Goal: Information Seeking & Learning: Check status

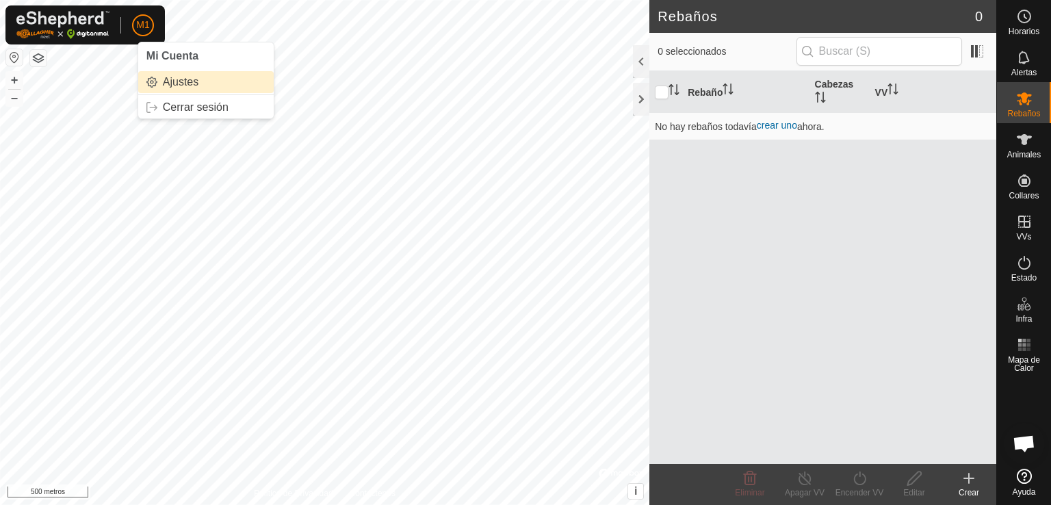
click at [203, 83] on link "Ajustes" at bounding box center [206, 82] width 136 height 22
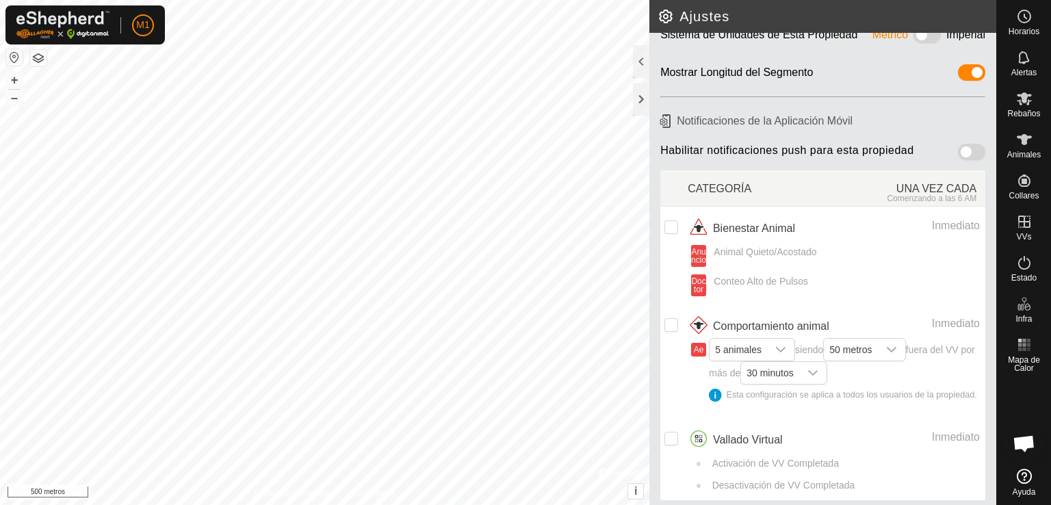
scroll to position [96, 0]
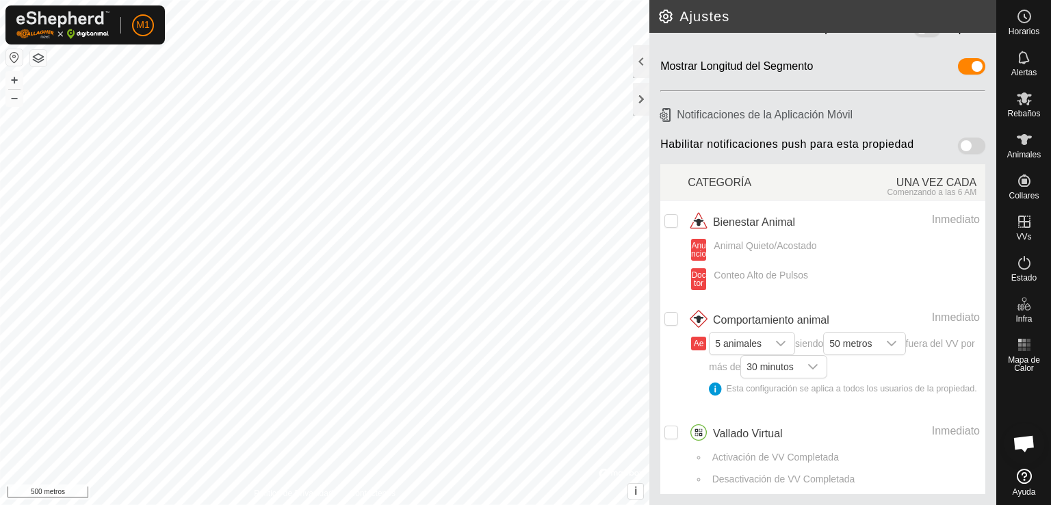
click at [11, 53] on button "button" at bounding box center [14, 57] width 16 height 16
drag, startPoint x: 11, startPoint y: 53, endPoint x: 21, endPoint y: 57, distance: 11.1
click at [21, 57] on button "button" at bounding box center [14, 57] width 16 height 16
click at [21, 86] on div "+ – ⇧ i © Mapbox , © OpenStreetMap , Mejorar este mapa 500 metros" at bounding box center [325, 252] width 650 height 505
click at [1010, 105] on div "Rebaños" at bounding box center [1024, 102] width 54 height 41
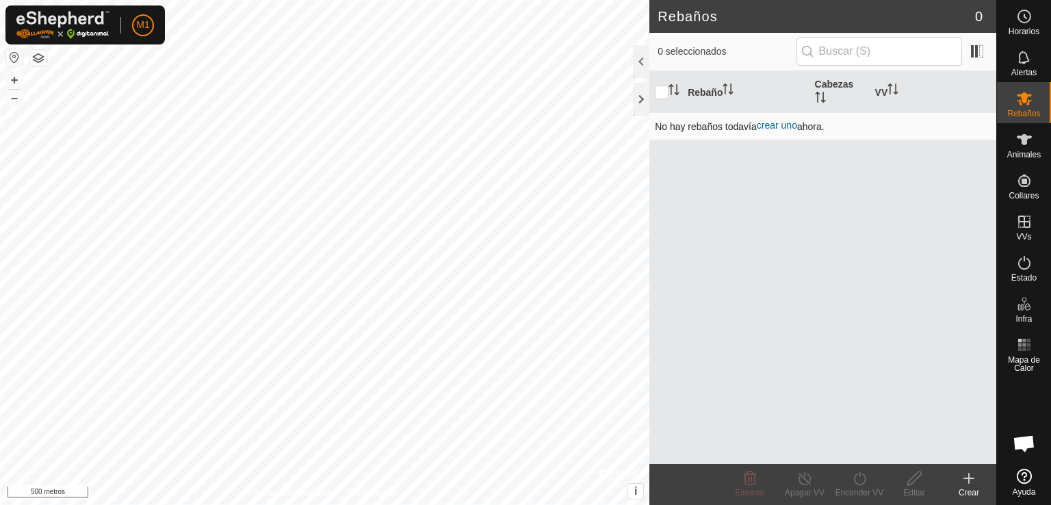
click at [797, 127] on font "crear uno" at bounding box center [777, 125] width 40 height 11
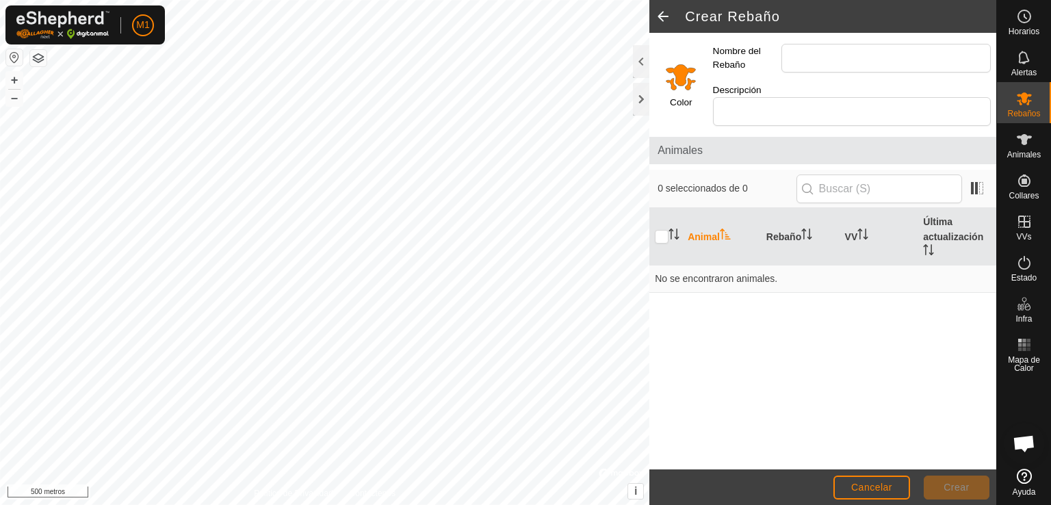
click at [652, 17] on span at bounding box center [663, 16] width 27 height 33
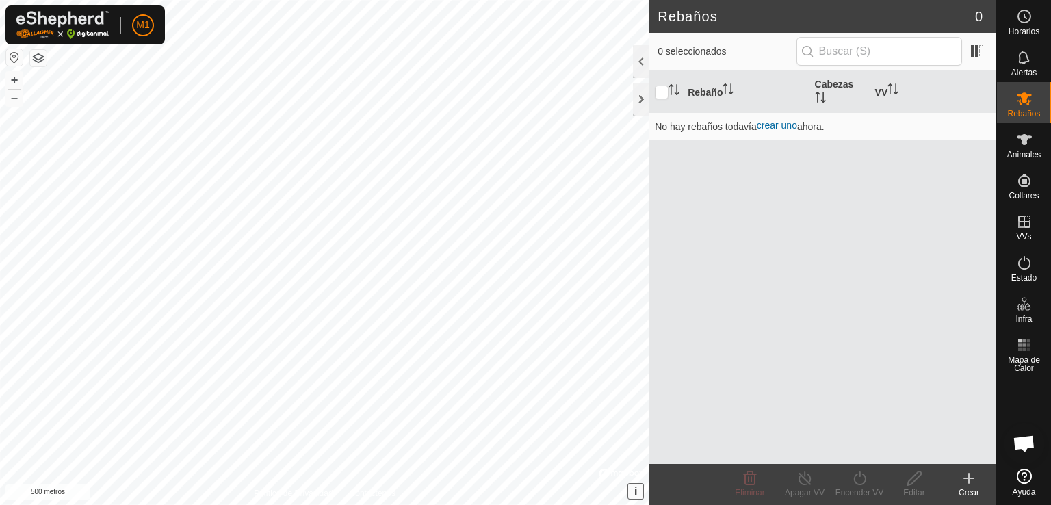
click at [630, 493] on button "i" at bounding box center [635, 491] width 15 height 15
click at [630, 493] on button "›" at bounding box center [635, 491] width 15 height 15
click at [632, 493] on button "i" at bounding box center [635, 491] width 15 height 15
click at [632, 493] on button "›" at bounding box center [635, 491] width 15 height 15
click at [141, 15] on p-avatar "M1" at bounding box center [143, 25] width 22 height 22
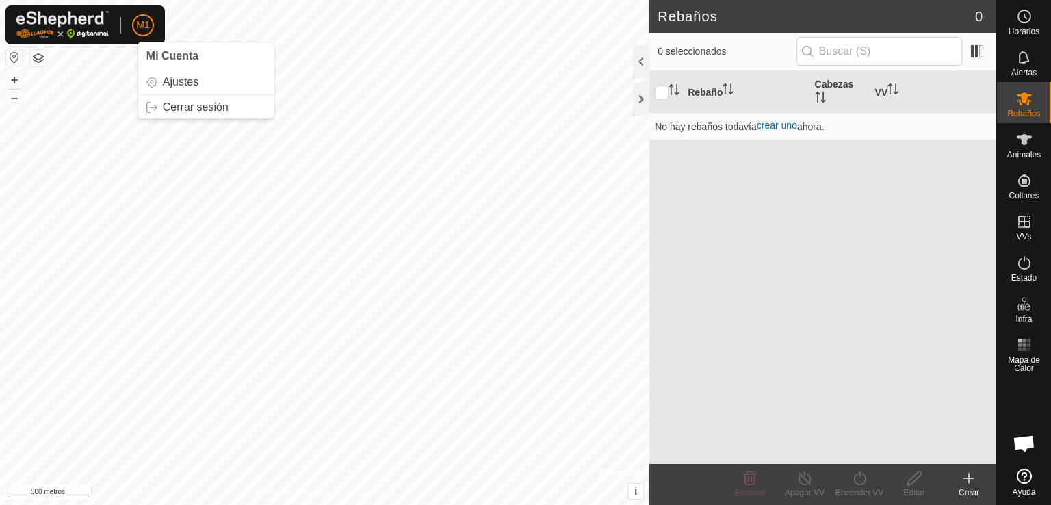
click at [72, 23] on img at bounding box center [62, 25] width 93 height 28
click at [153, 38] on div "M1 Mi Cuenta Ajustes Cerrar sesión" at bounding box center [84, 24] width 159 height 39
click at [140, 23] on font "M1" at bounding box center [142, 24] width 13 height 11
click at [5, 101] on div "+ – ⇧ i © Mapbox , © OpenStreetMap , Mejorar este mapa 500 metros" at bounding box center [325, 252] width 650 height 505
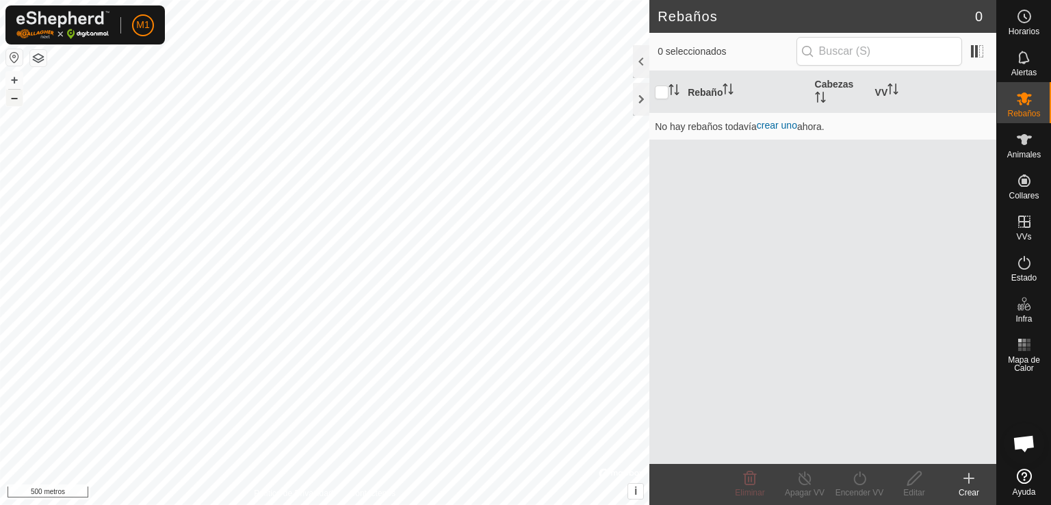
click at [8, 100] on button "–" at bounding box center [14, 98] width 16 height 16
click at [9, 100] on button "–" at bounding box center [14, 98] width 16 height 16
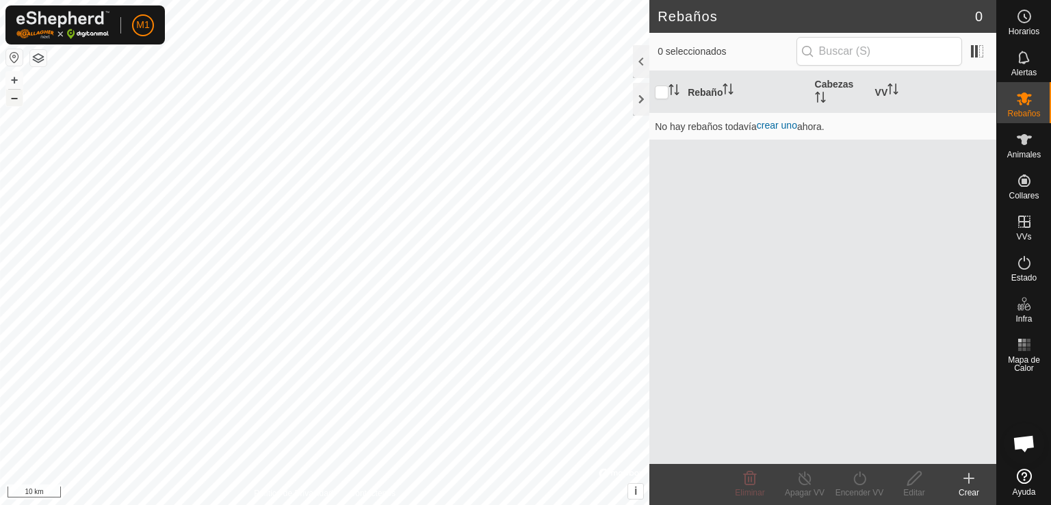
click at [9, 100] on button "–" at bounding box center [14, 98] width 16 height 16
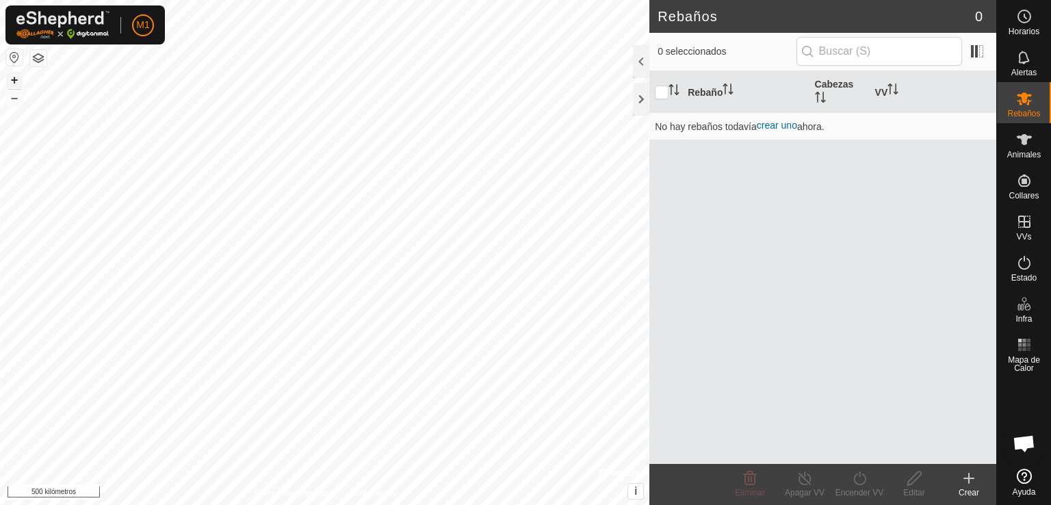
click at [13, 79] on font "+" at bounding box center [15, 80] width 8 height 14
click at [120, 504] on html "M1 Horarios Alertas Rebaños Animales Collares VVs Estado Infra Mapa de Calor Ay…" at bounding box center [525, 252] width 1051 height 505
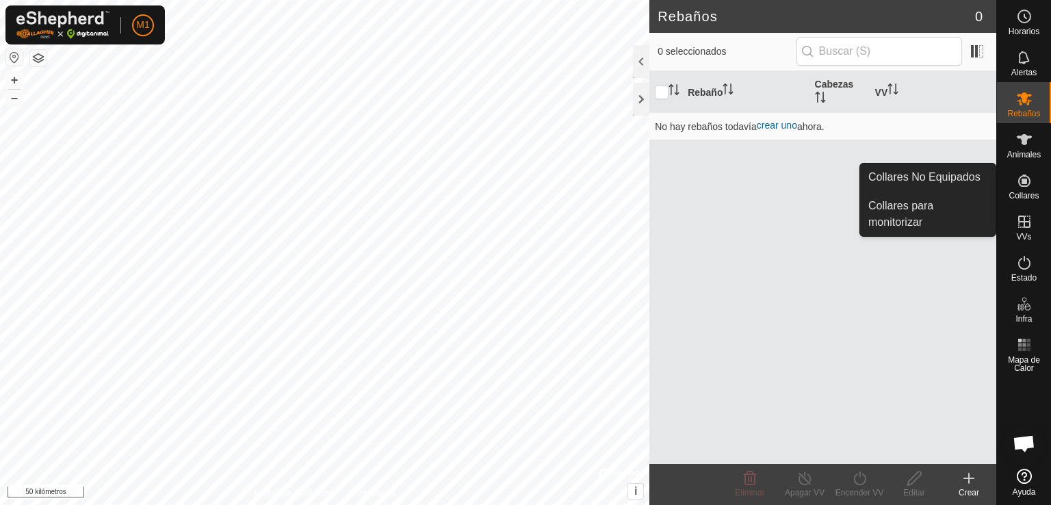
click at [1027, 191] on font "Collares" at bounding box center [1024, 196] width 30 height 10
click at [975, 177] on link "Collares No Equipados" at bounding box center [928, 177] width 136 height 27
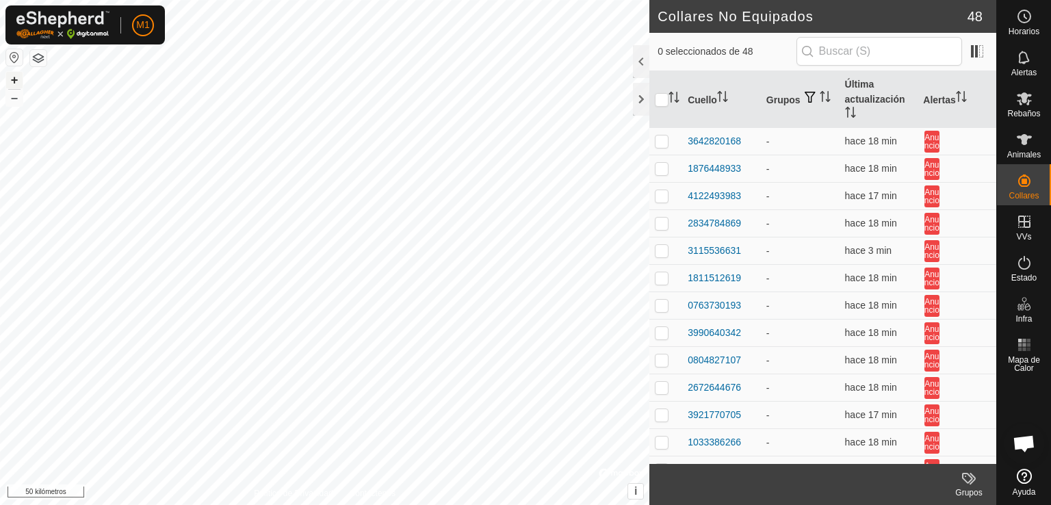
click at [12, 78] on font "+" at bounding box center [15, 80] width 8 height 14
click at [16, 81] on font "+" at bounding box center [15, 80] width 8 height 14
click at [14, 77] on font "+" at bounding box center [15, 80] width 8 height 14
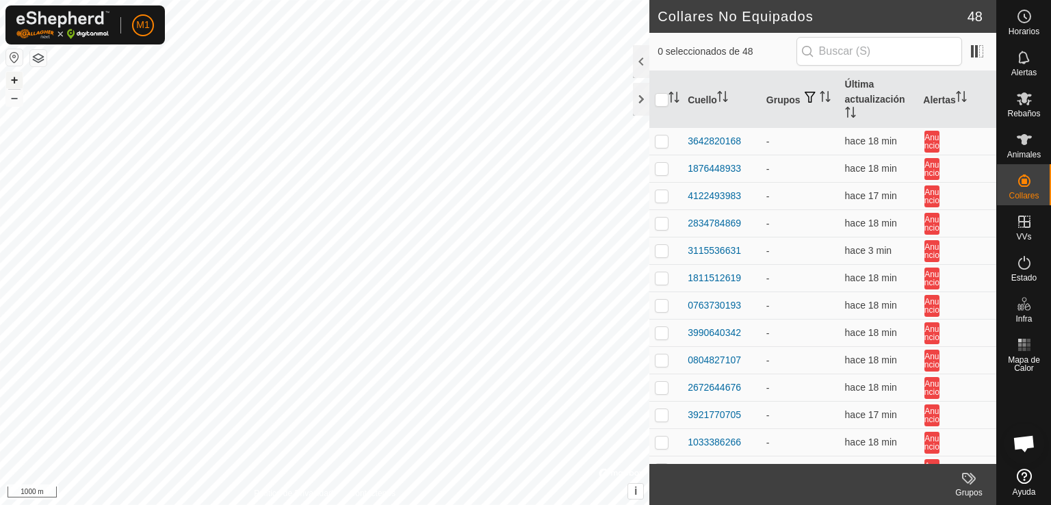
click at [14, 77] on font "+" at bounding box center [15, 80] width 8 height 14
click at [8, 80] on button "+" at bounding box center [14, 80] width 16 height 16
click at [14, 78] on font "+" at bounding box center [15, 80] width 8 height 14
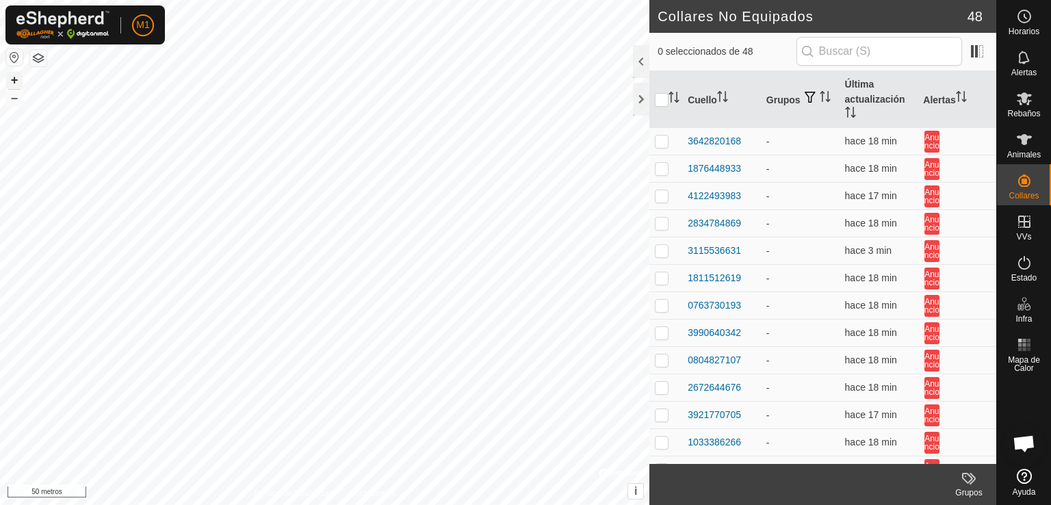
click at [14, 78] on font "+" at bounding box center [15, 80] width 8 height 14
click at [12, 81] on font "+" at bounding box center [15, 80] width 8 height 14
click at [979, 54] on span at bounding box center [977, 51] width 22 height 22
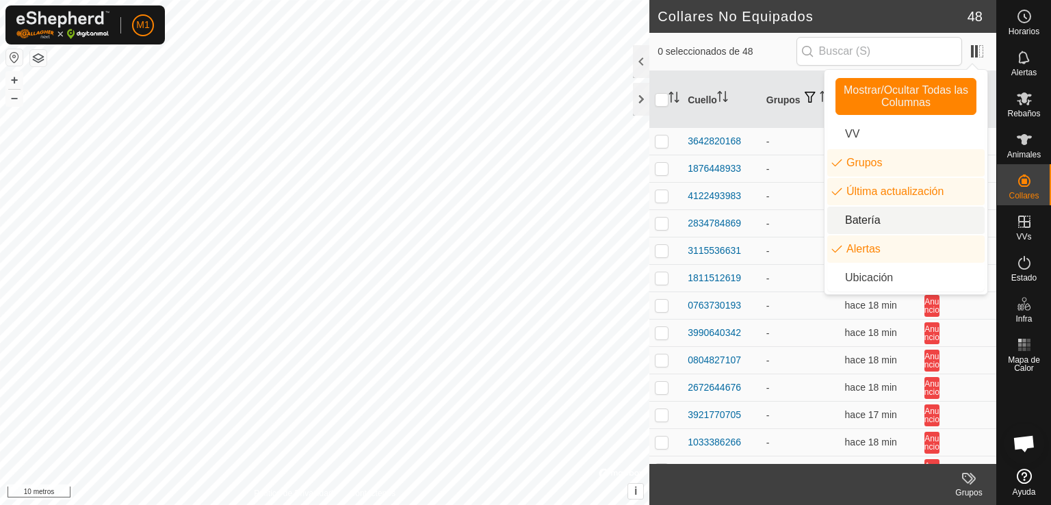
click at [871, 220] on li "Batería" at bounding box center [906, 220] width 157 height 27
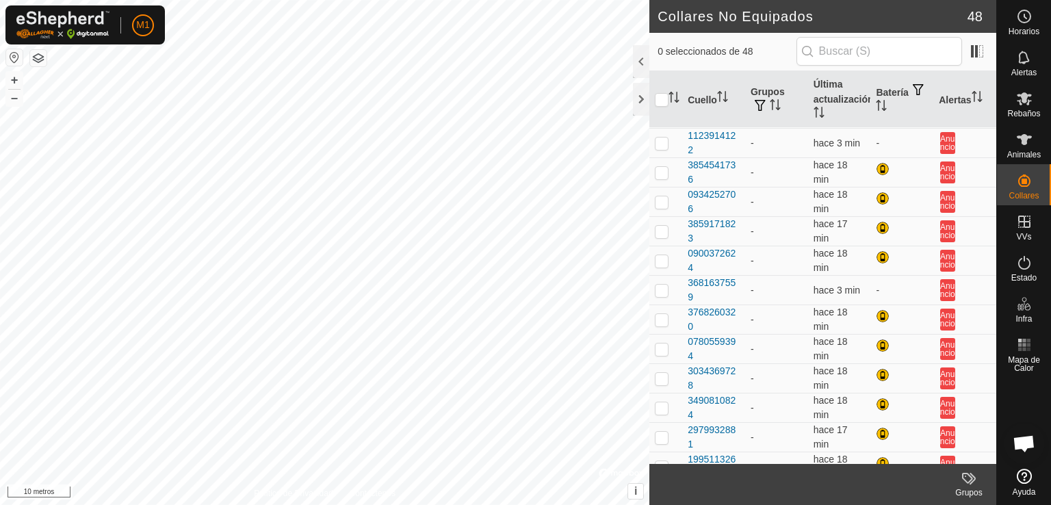
scroll to position [932, 0]
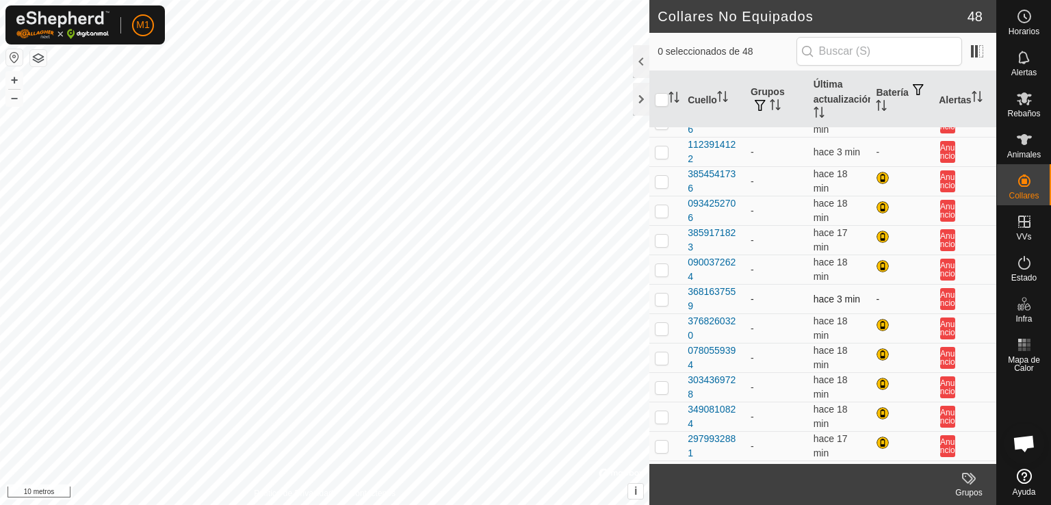
click at [819, 294] on font "hace 3 min" at bounding box center [837, 299] width 47 height 11
click at [697, 287] on font "3681637559" at bounding box center [712, 298] width 48 height 25
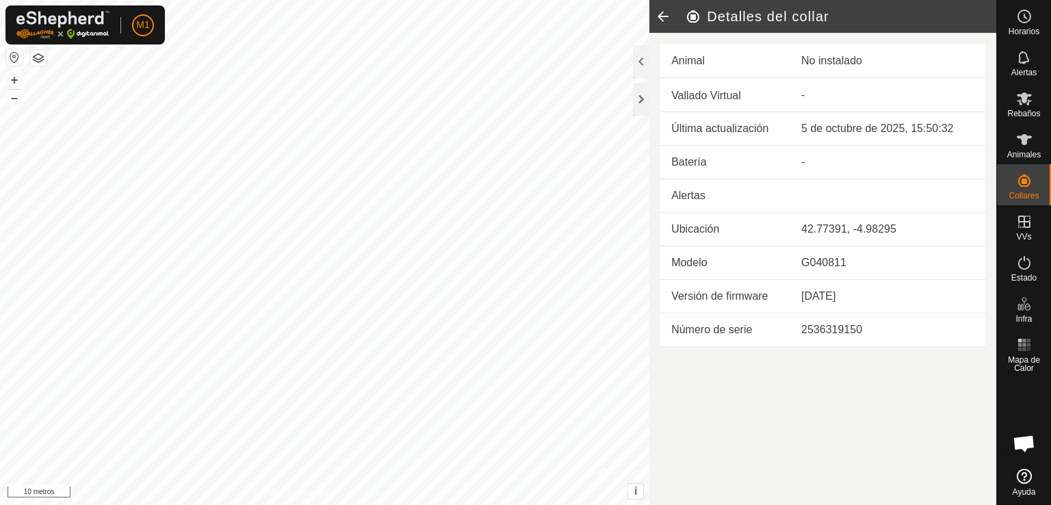
click at [668, 14] on icon at bounding box center [663, 16] width 27 height 33
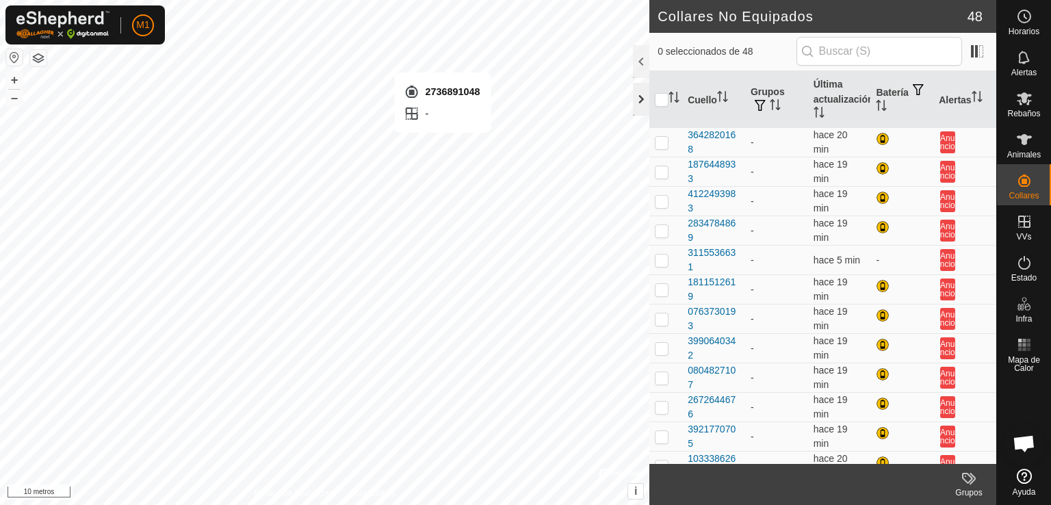
checkbox input "true"
click at [662, 140] on p-checkbox at bounding box center [662, 142] width 14 height 11
checkbox input "false"
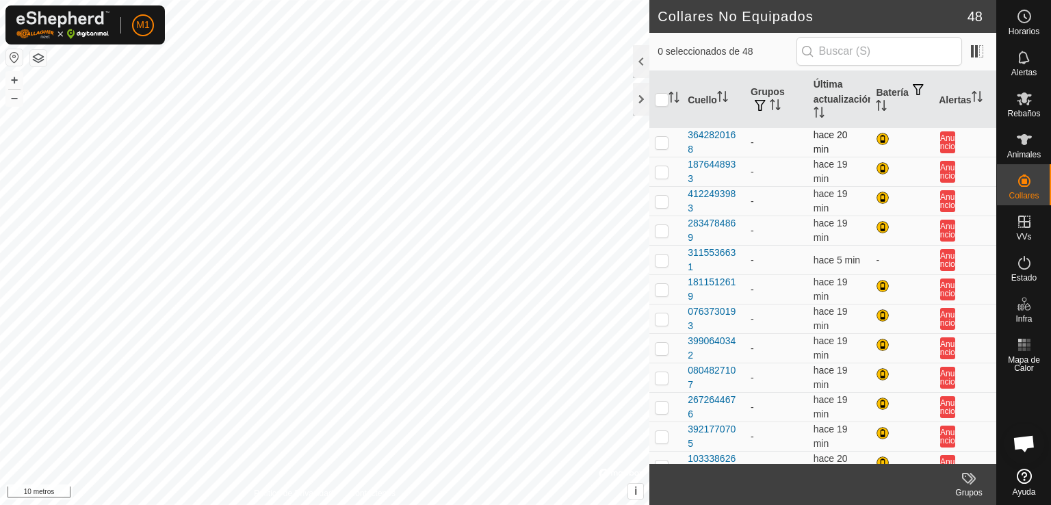
click at [662, 142] on p-checkbox at bounding box center [662, 142] width 14 height 11
checkbox input "true"
click at [1031, 133] on icon at bounding box center [1024, 139] width 16 height 16
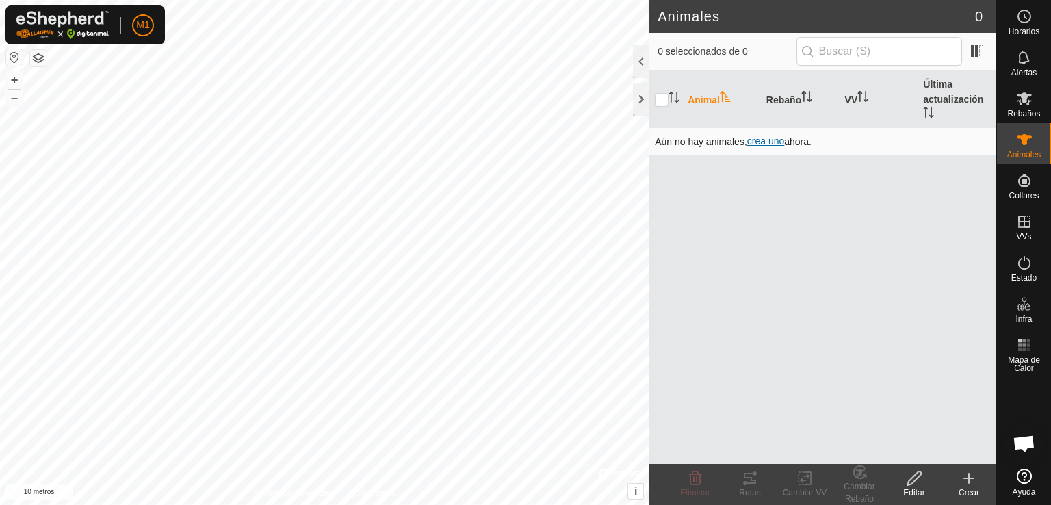
click at [772, 141] on font "crea uno" at bounding box center [765, 141] width 37 height 11
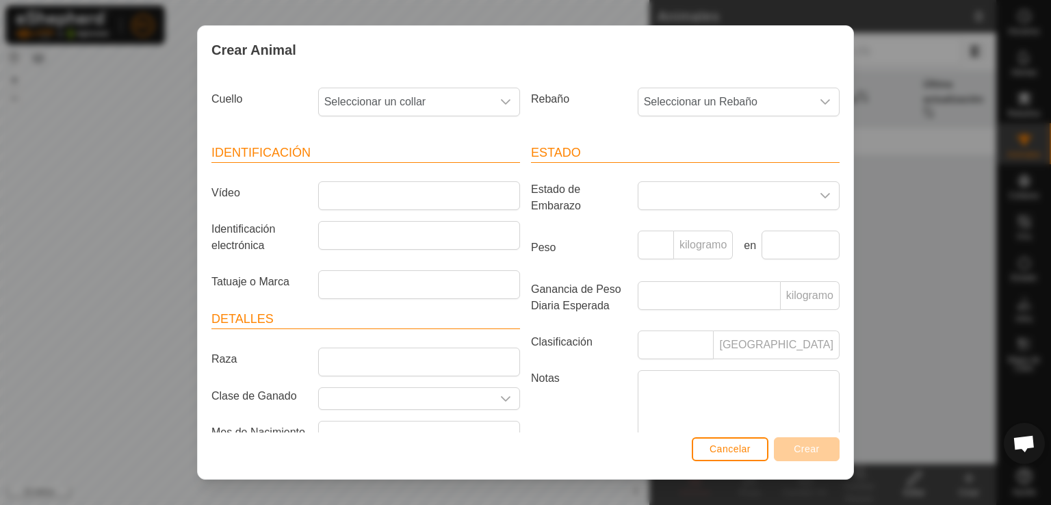
click at [940, 104] on div "Crear Animal Cuello Seleccionar un collar Rebaño Seleccionar un Rebaño Identifi…" at bounding box center [525, 252] width 1051 height 505
click at [437, 97] on span "Seleccionar un collar" at bounding box center [405, 101] width 173 height 27
click at [400, 208] on li "3642820168" at bounding box center [418, 201] width 197 height 27
click at [500, 105] on icon "disparador desplegable" at bounding box center [505, 102] width 11 height 11
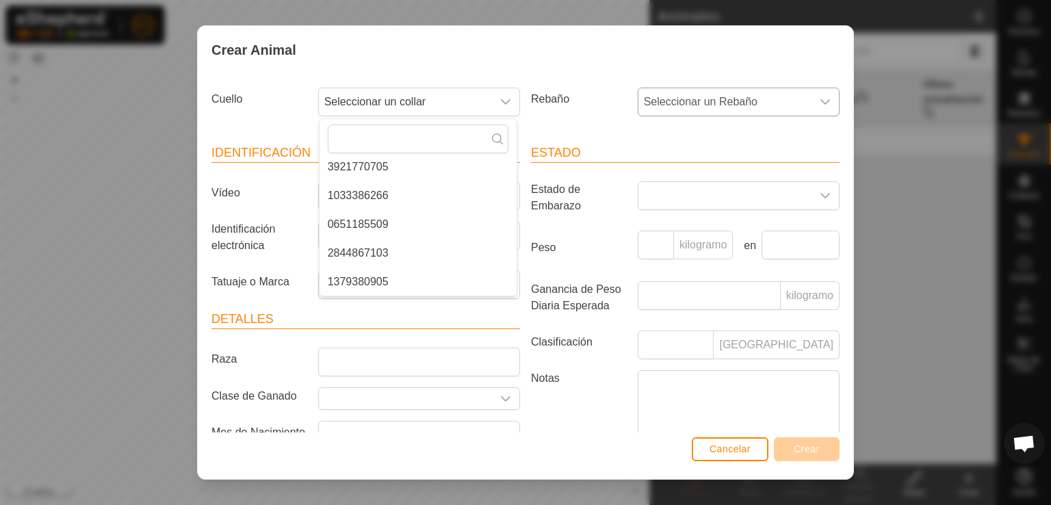
click at [812, 114] on div "disparador desplegable" at bounding box center [825, 101] width 27 height 27
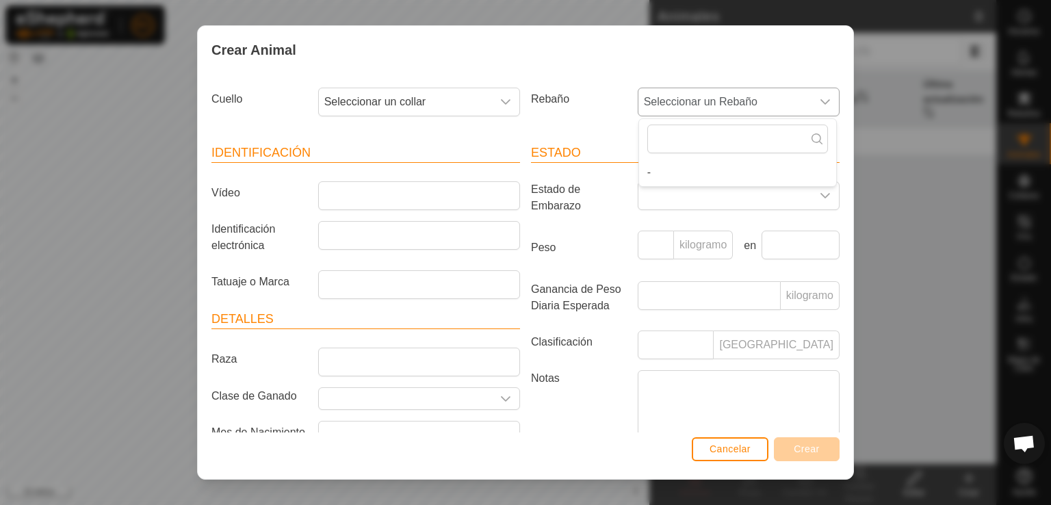
click at [812, 114] on div "disparador desplegable" at bounding box center [825, 101] width 27 height 27
click at [740, 454] on font "Cancelar" at bounding box center [730, 449] width 41 height 11
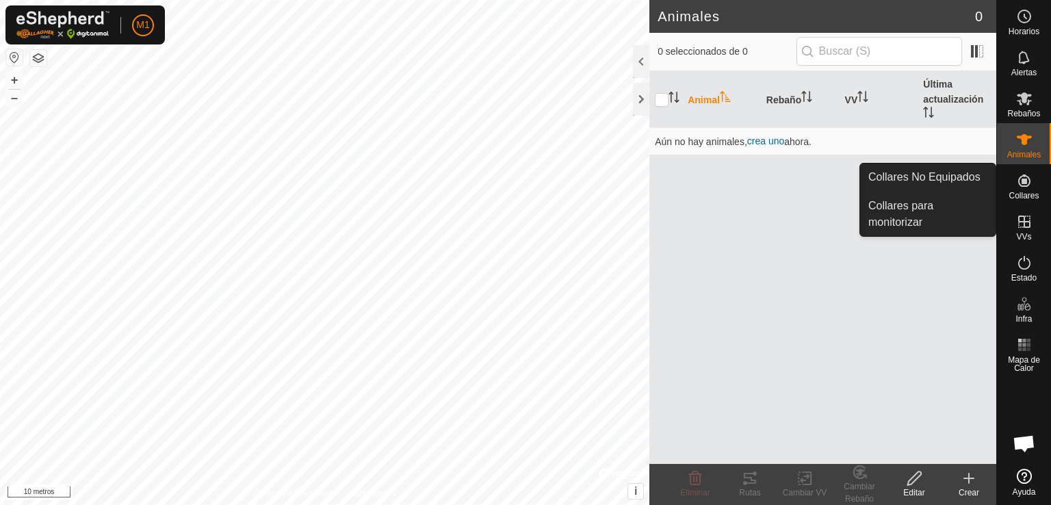
click at [1028, 173] on icon at bounding box center [1024, 180] width 16 height 16
click at [1025, 179] on icon at bounding box center [1024, 181] width 12 height 12
click at [1024, 185] on icon at bounding box center [1024, 181] width 12 height 12
drag, startPoint x: 1022, startPoint y: 183, endPoint x: 991, endPoint y: 178, distance: 31.3
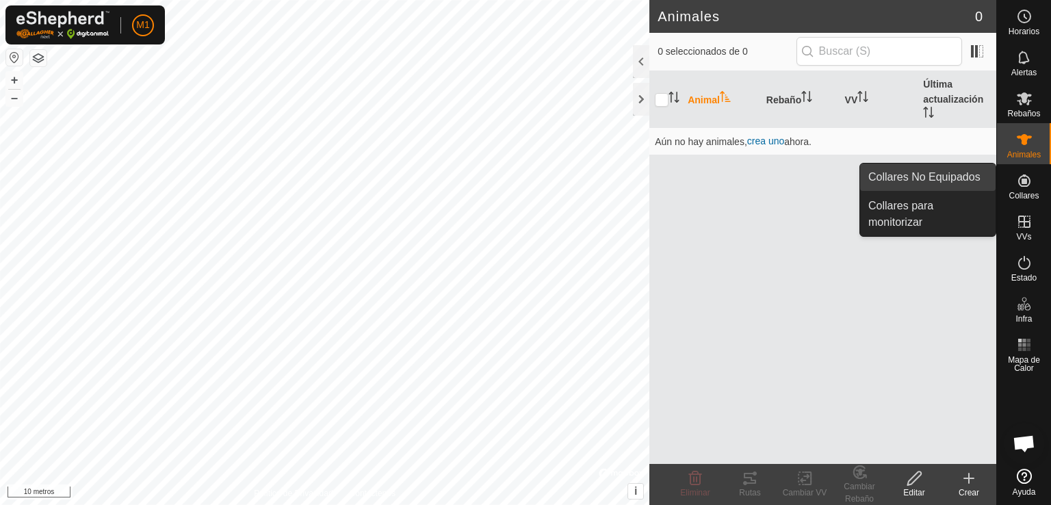
click at [999, 178] on div "Collares" at bounding box center [1024, 184] width 54 height 41
click at [1018, 180] on icon at bounding box center [1024, 181] width 12 height 12
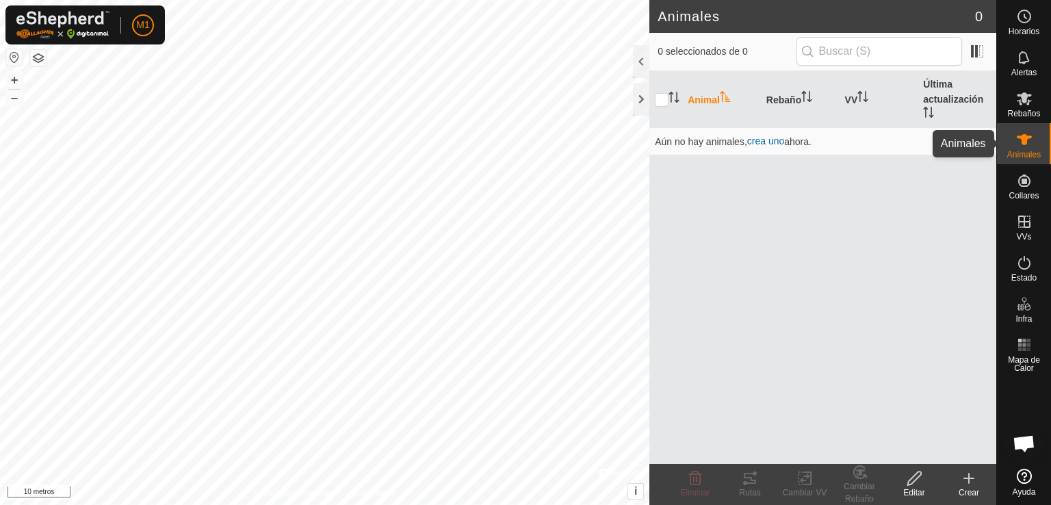
click at [1012, 139] on es-animals-svg-icon at bounding box center [1024, 140] width 25 height 22
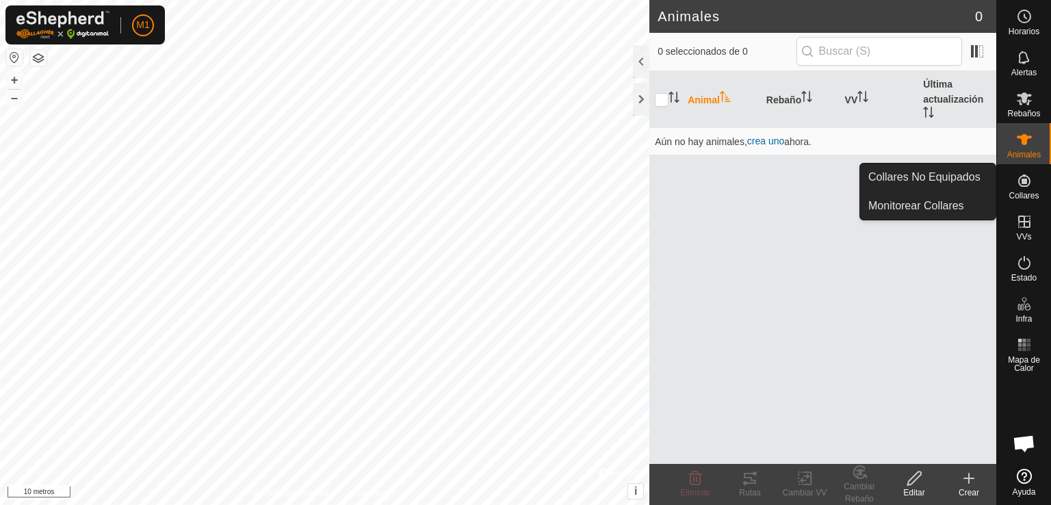
click at [1026, 181] on icon at bounding box center [1024, 181] width 12 height 12
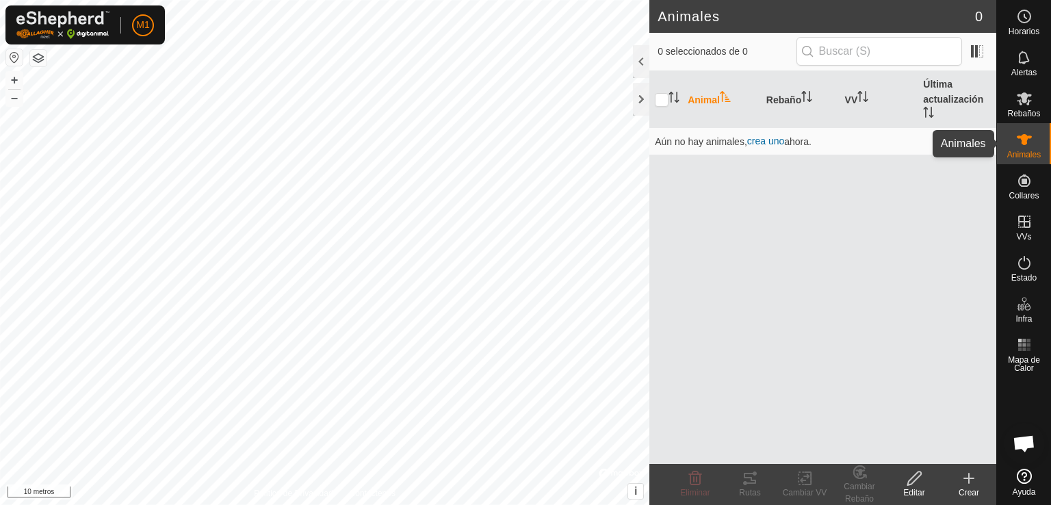
click at [1021, 140] on icon at bounding box center [1024, 139] width 16 height 16
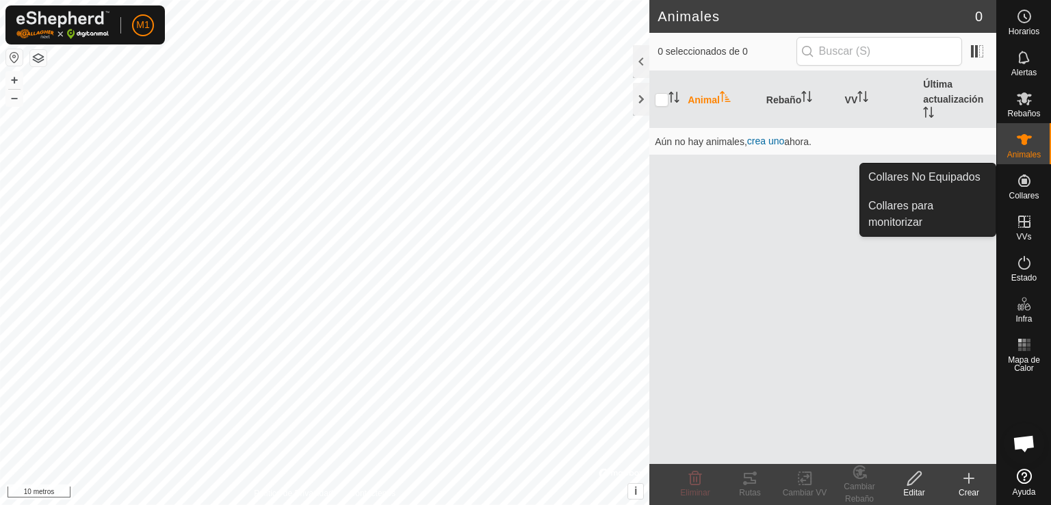
click at [1029, 182] on icon at bounding box center [1024, 180] width 16 height 16
click at [943, 211] on link "Collares para monitorizar" at bounding box center [928, 214] width 136 height 44
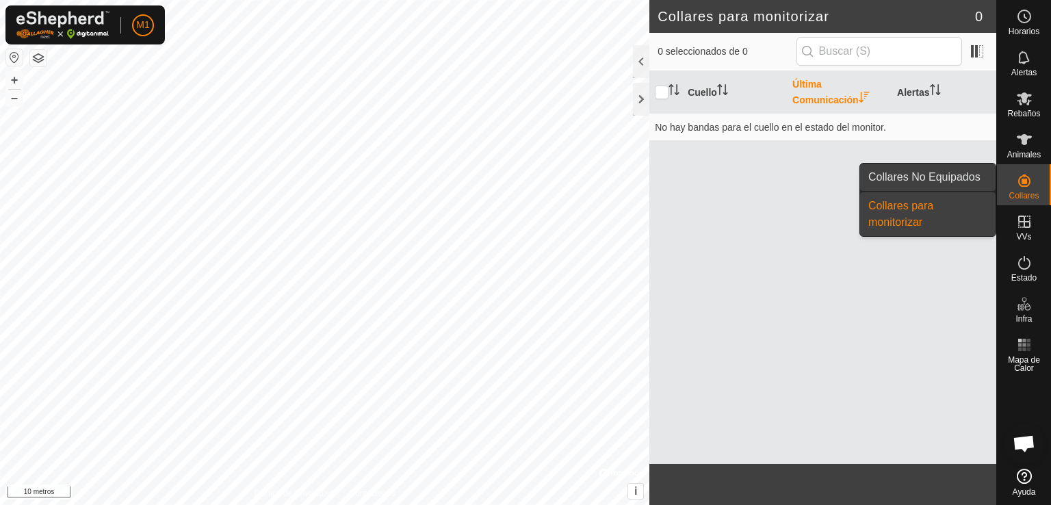
click at [975, 180] on link "Collares No Equipados" at bounding box center [928, 177] width 136 height 27
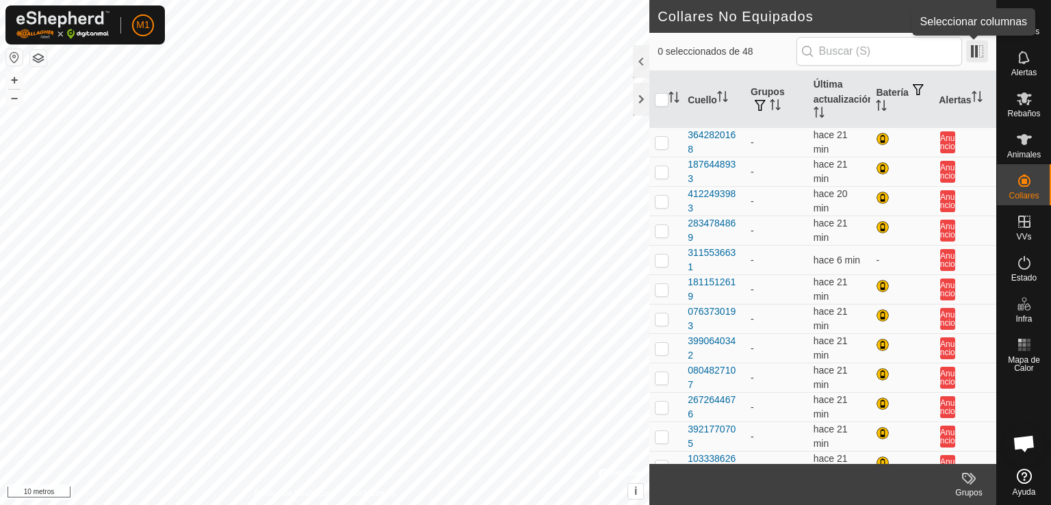
click at [973, 49] on span at bounding box center [977, 51] width 22 height 22
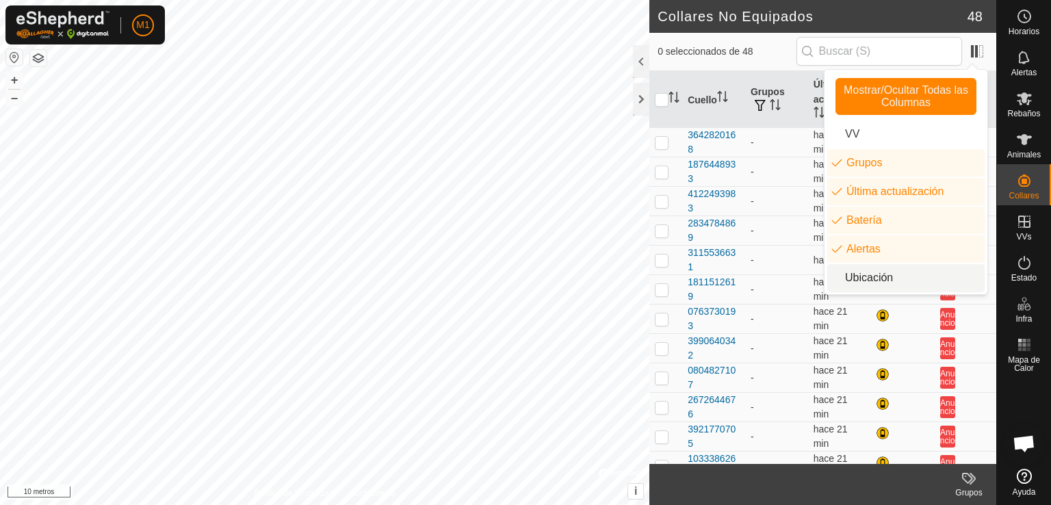
click at [890, 279] on li "Ubicación" at bounding box center [906, 277] width 157 height 27
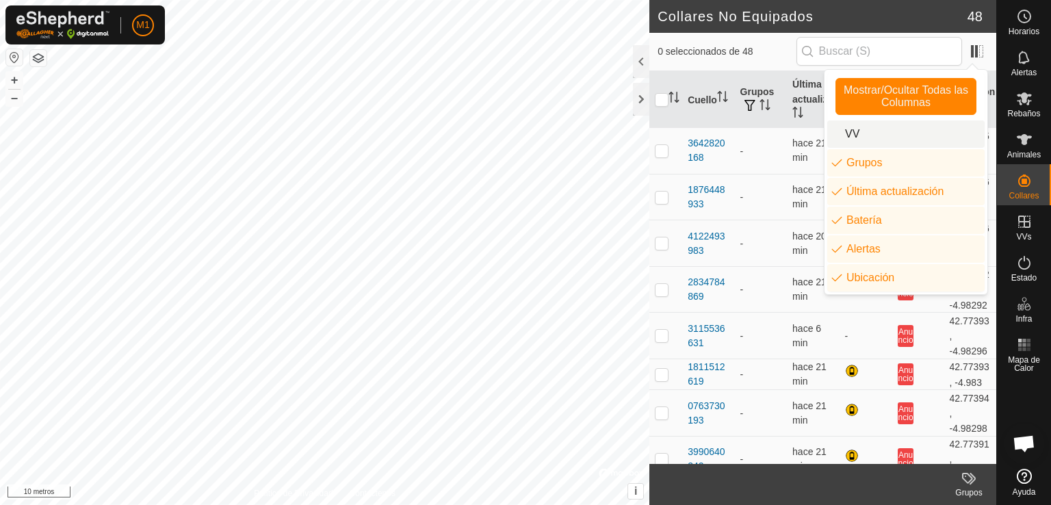
click at [903, 137] on li "VV" at bounding box center [906, 133] width 157 height 27
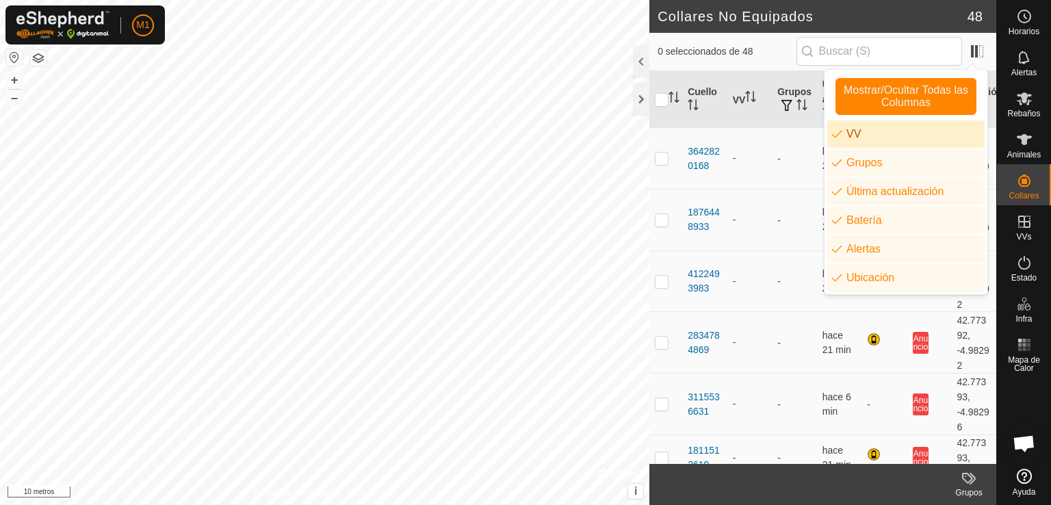
click at [903, 137] on li "VV" at bounding box center [906, 133] width 157 height 27
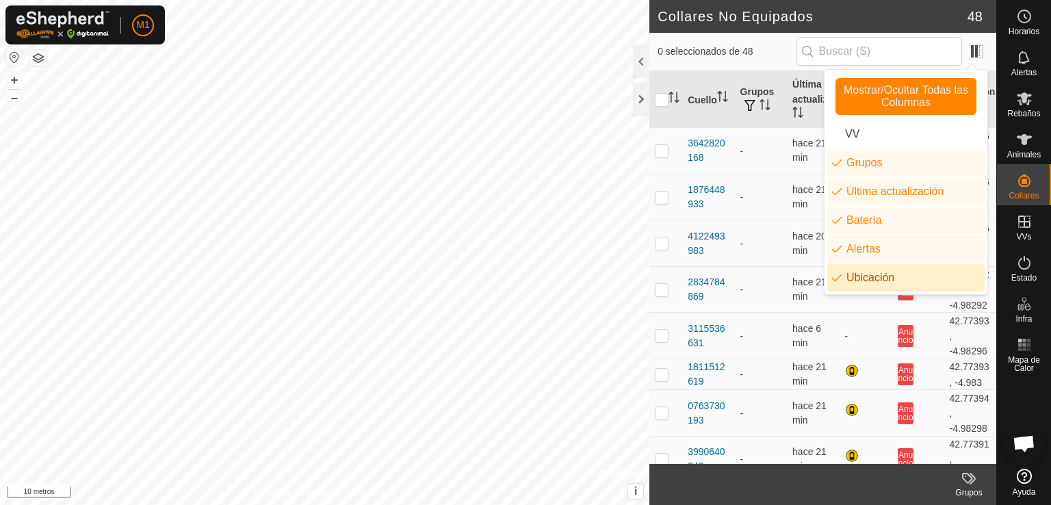
click at [890, 283] on li "Ubicación" at bounding box center [906, 277] width 157 height 27
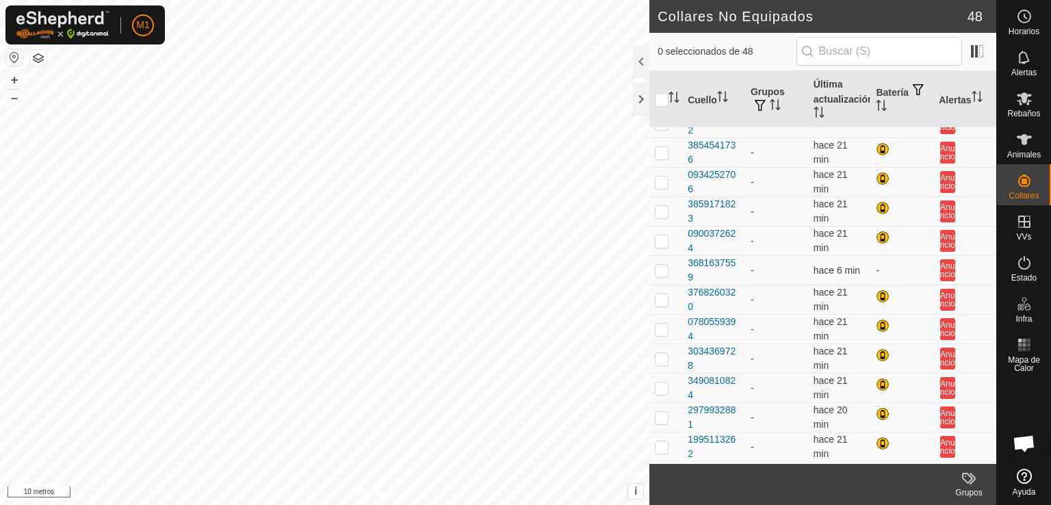
scroll to position [934, 0]
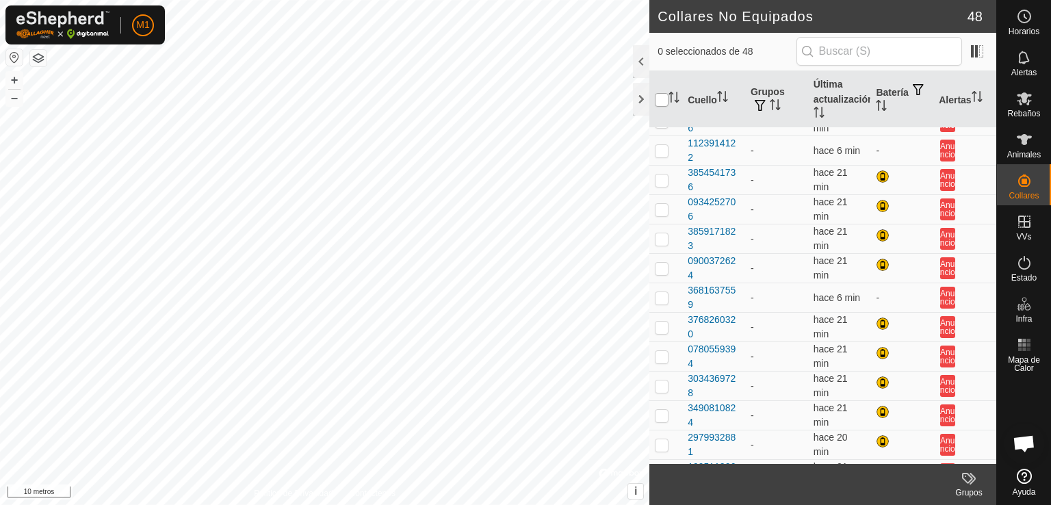
click at [665, 94] on input "checkbox" at bounding box center [662, 100] width 14 height 14
checkbox input "true"
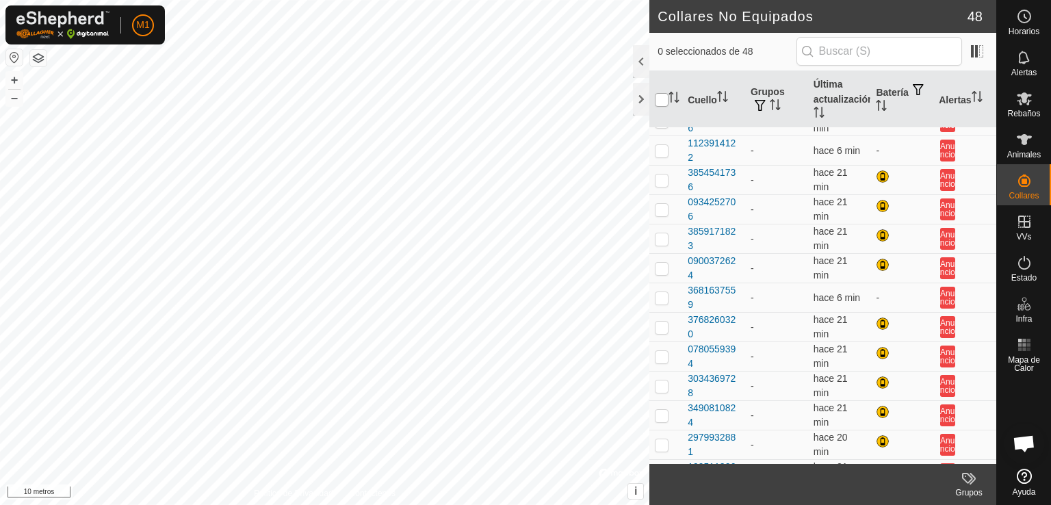
checkbox input "true"
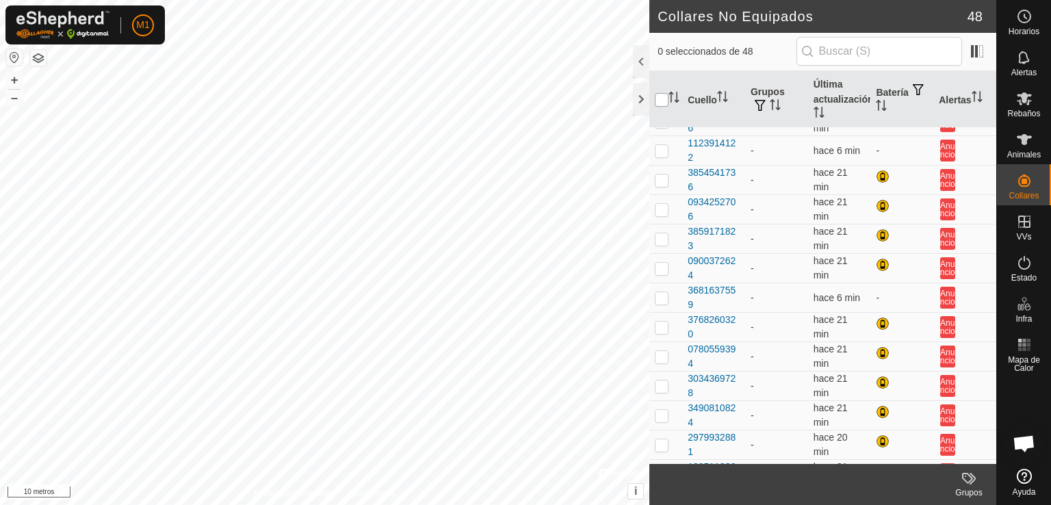
checkbox input "true"
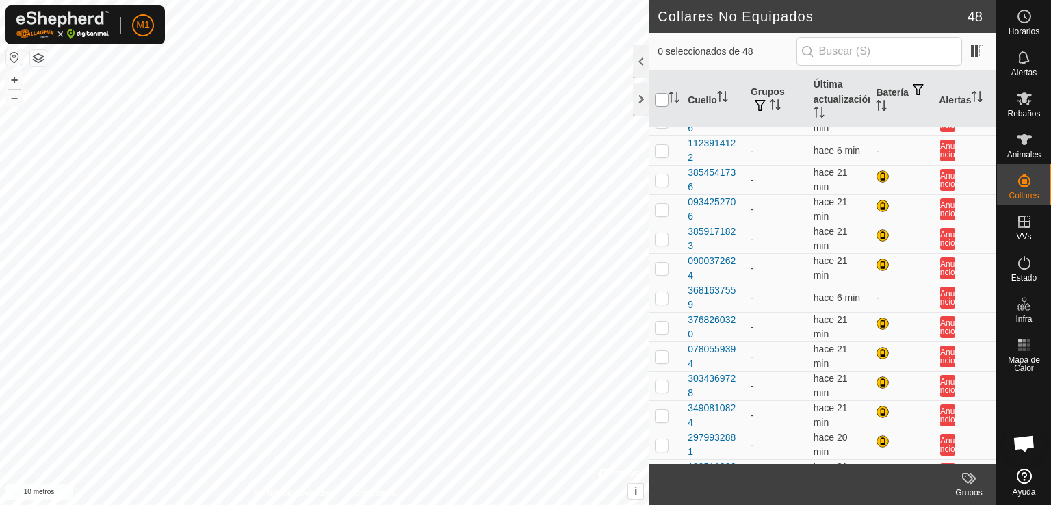
checkbox input "true"
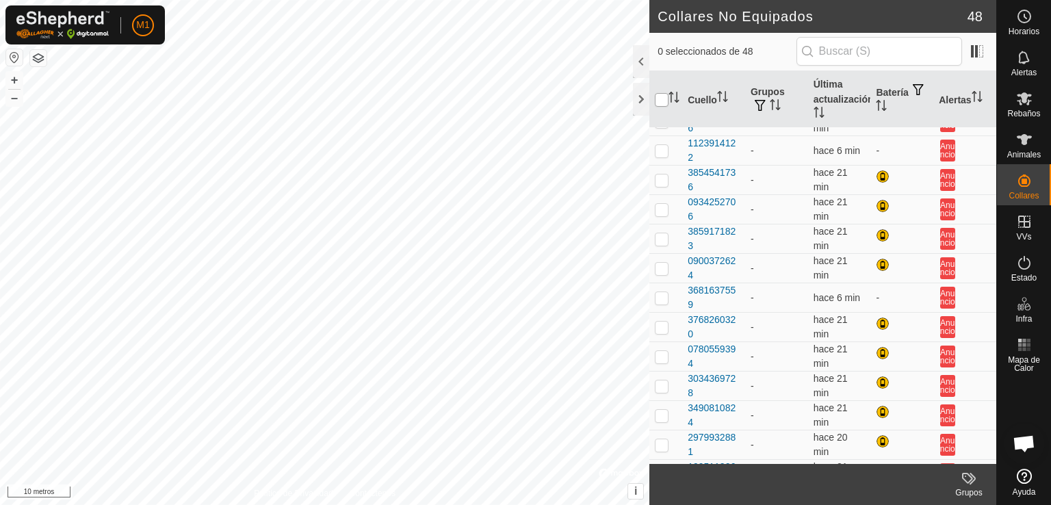
checkbox input "true"
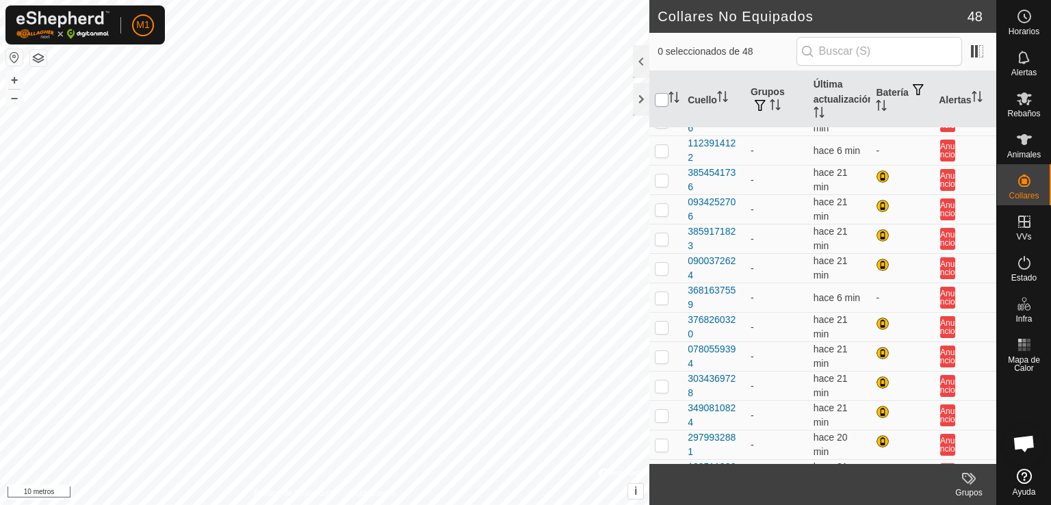
checkbox input "true"
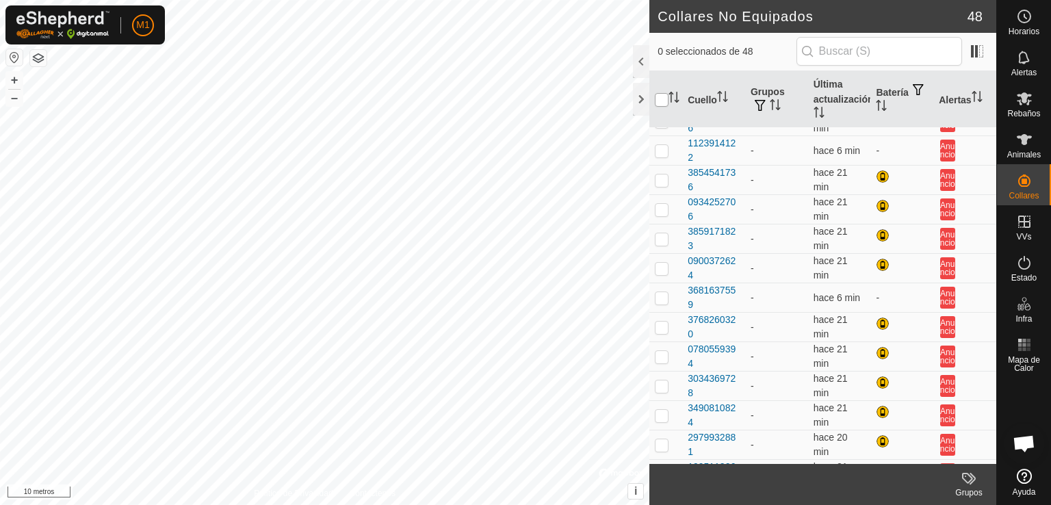
checkbox input "true"
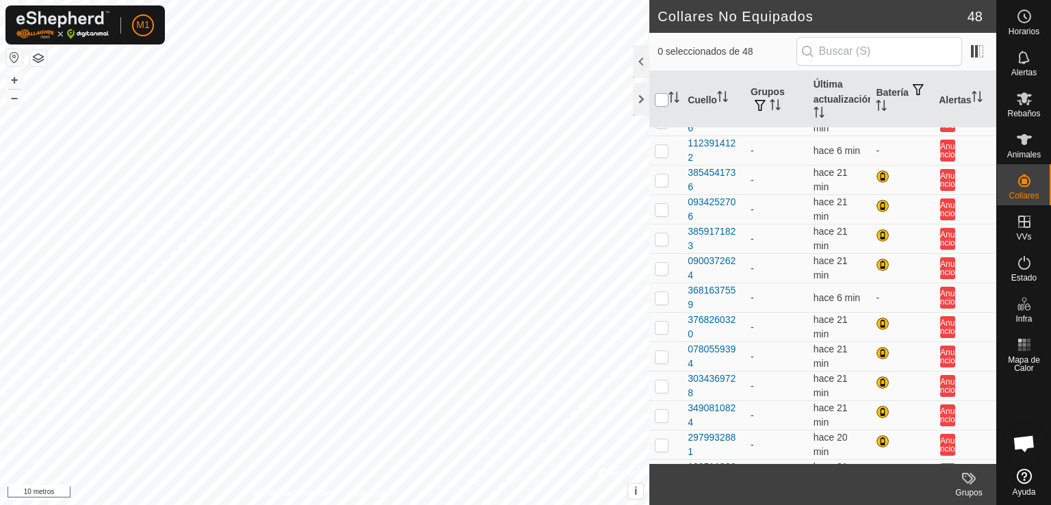
checkbox input "true"
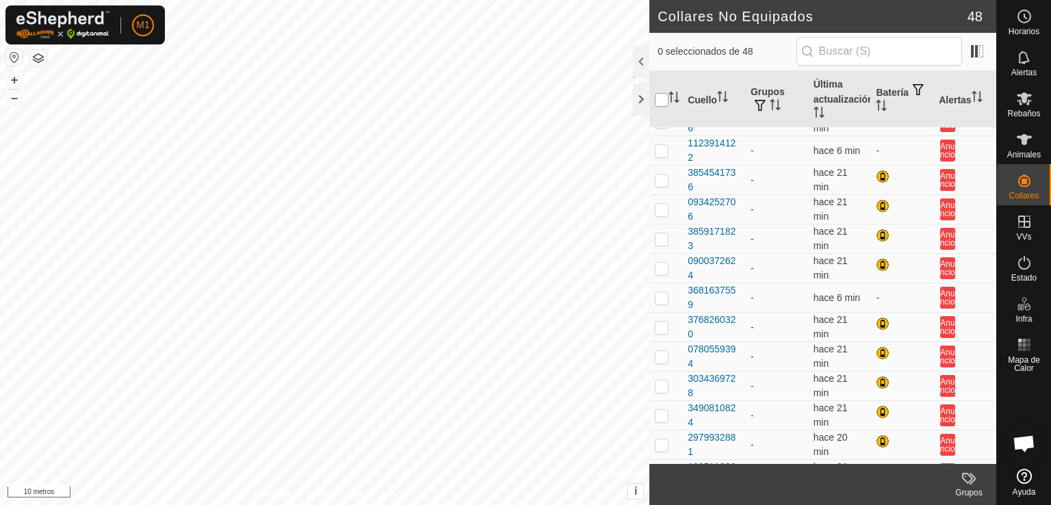
checkbox input "true"
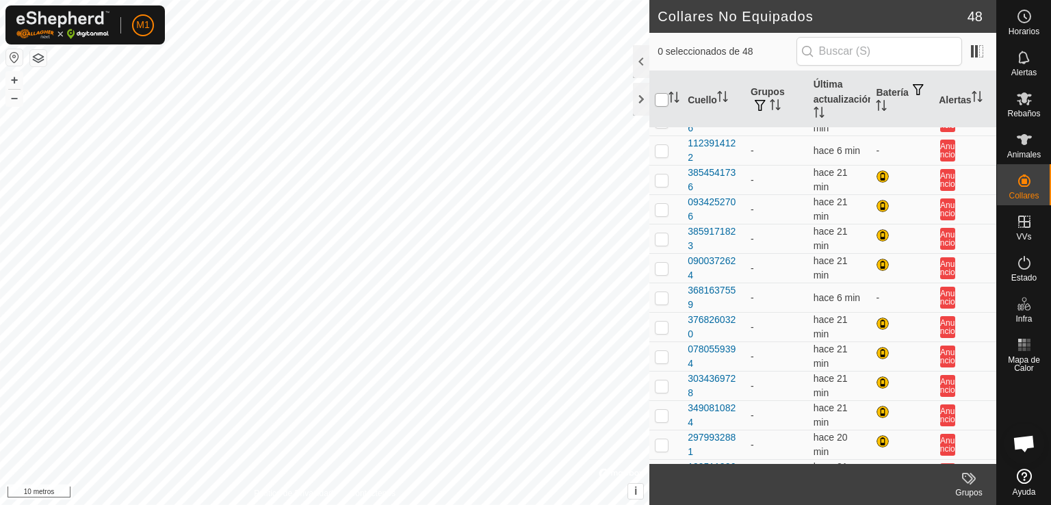
checkbox input "true"
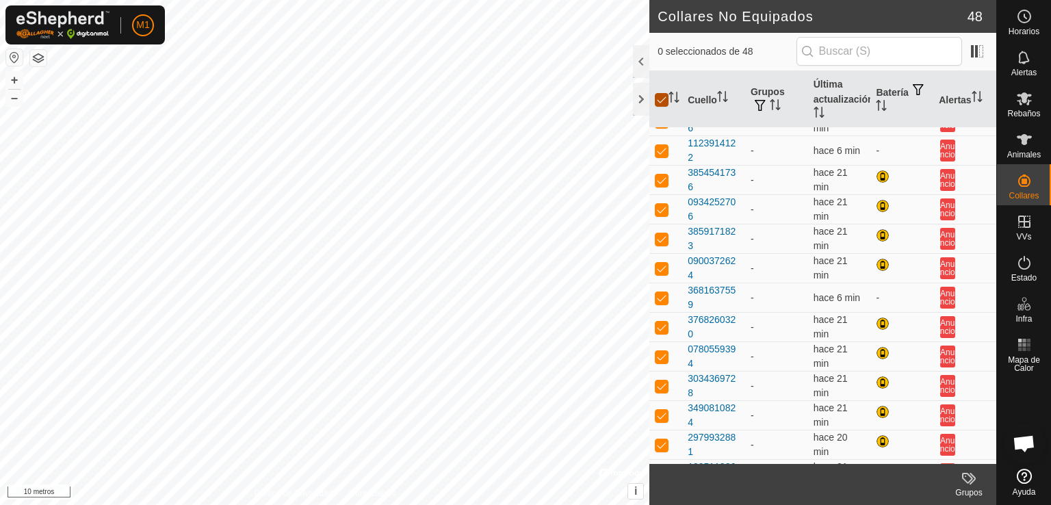
click at [665, 94] on input "checkbox" at bounding box center [662, 100] width 14 height 14
checkbox input "false"
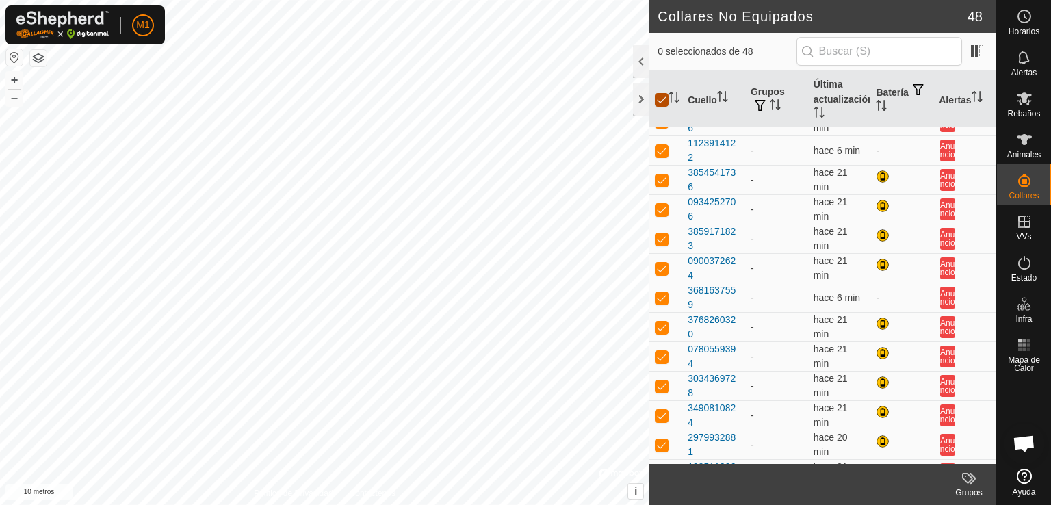
checkbox input "false"
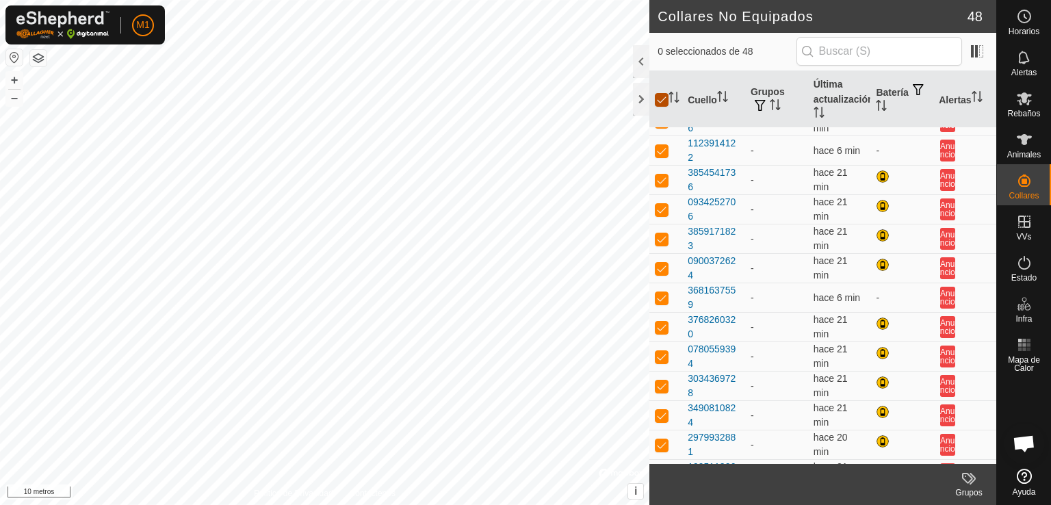
checkbox input "false"
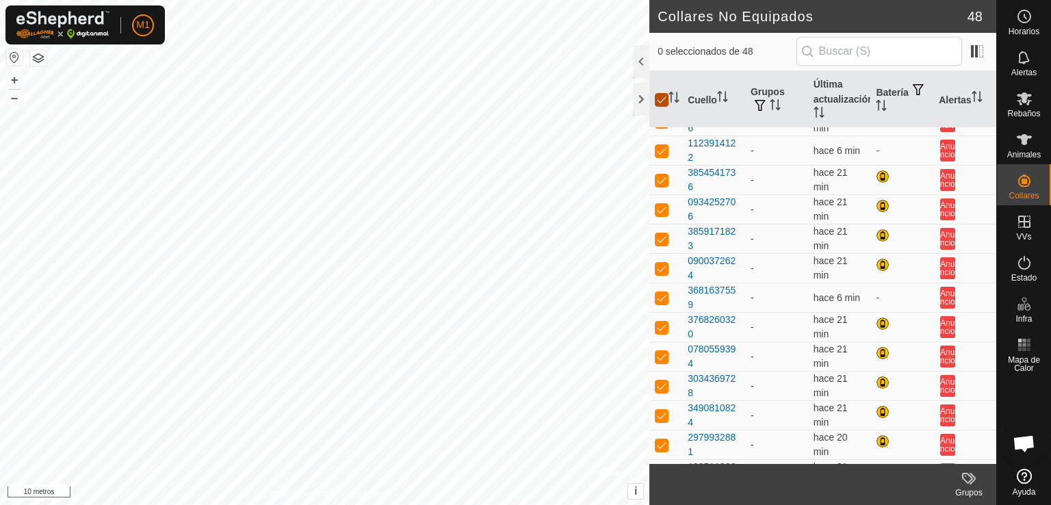
checkbox input "false"
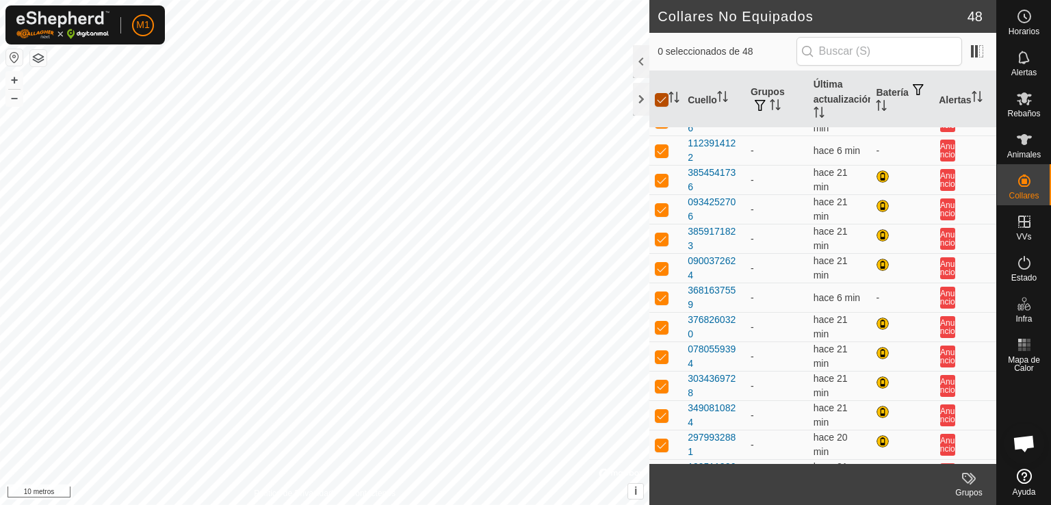
checkbox input "false"
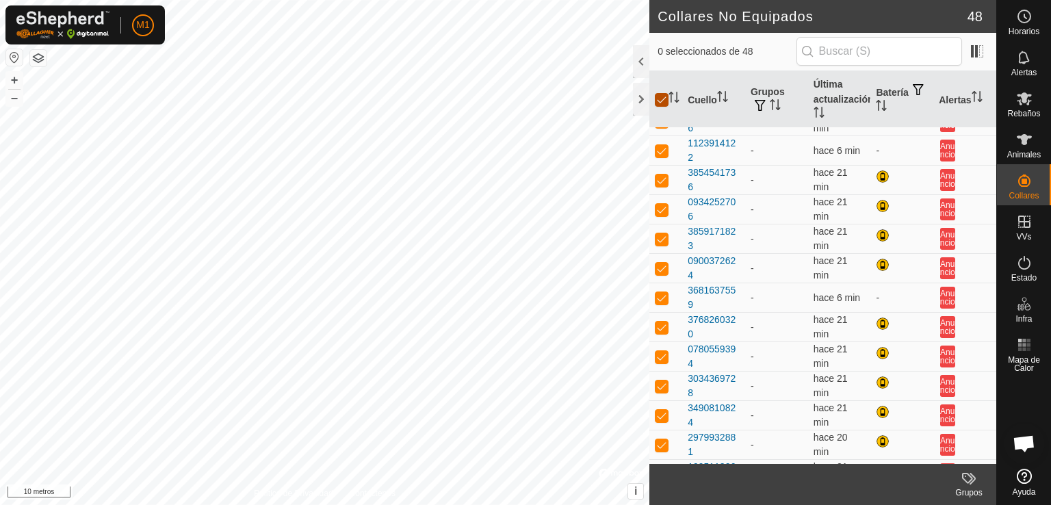
checkbox input "false"
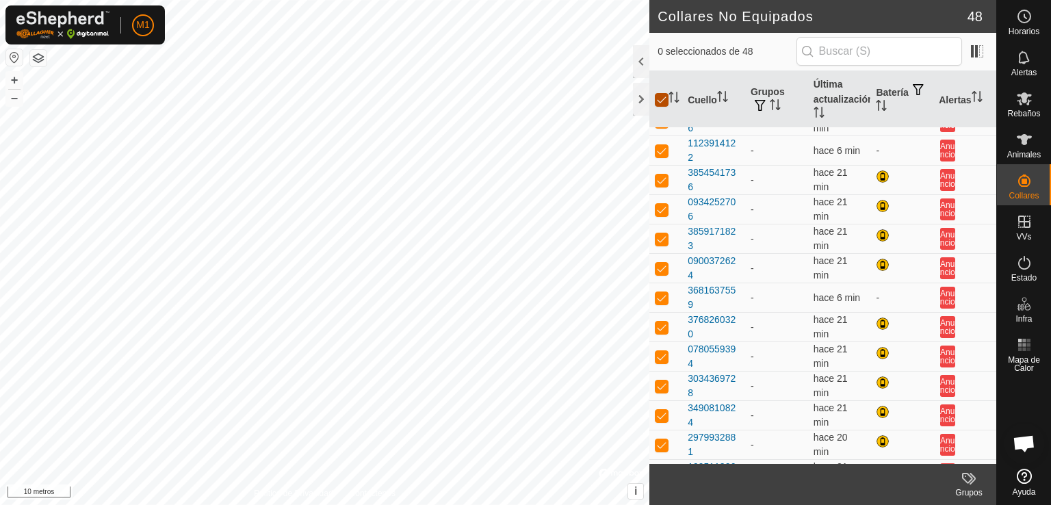
checkbox input "false"
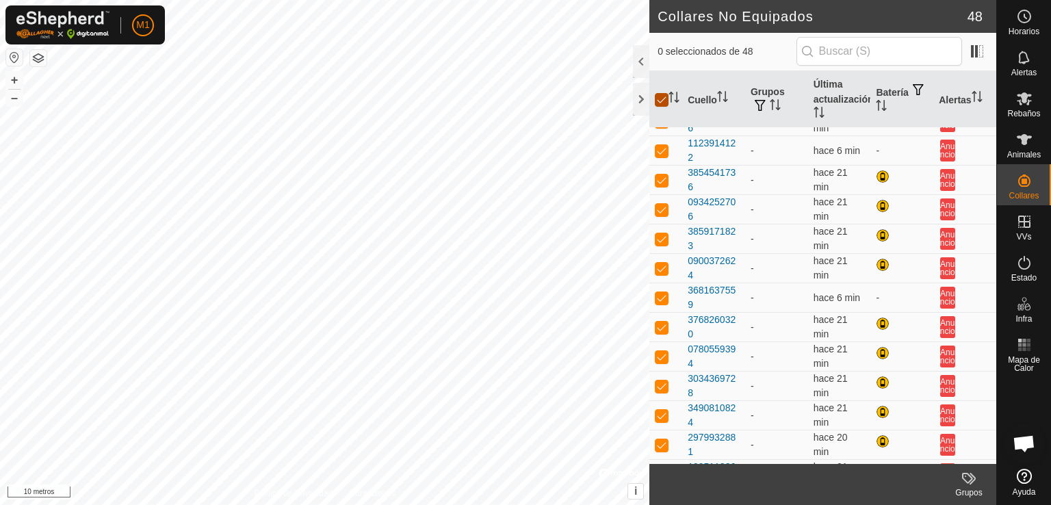
checkbox input "false"
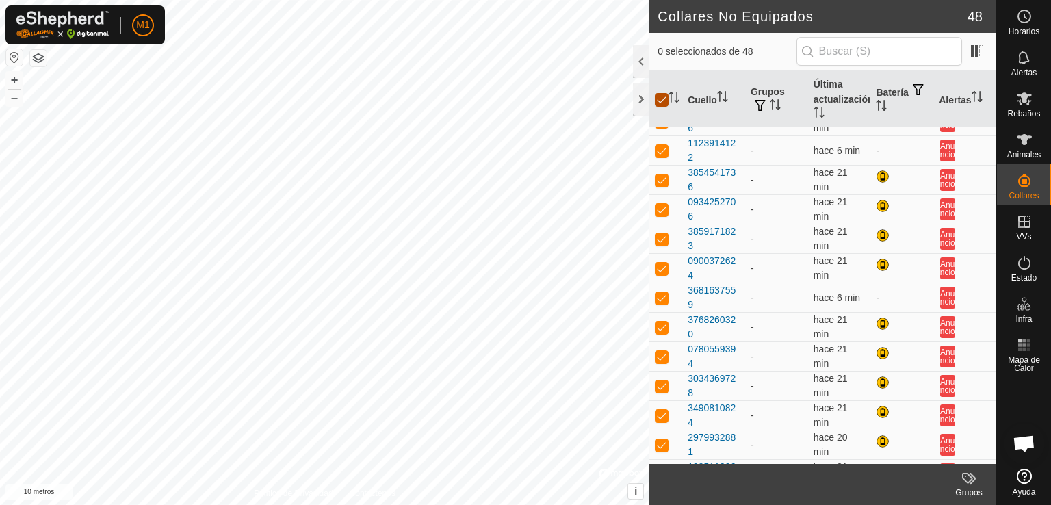
checkbox input "false"
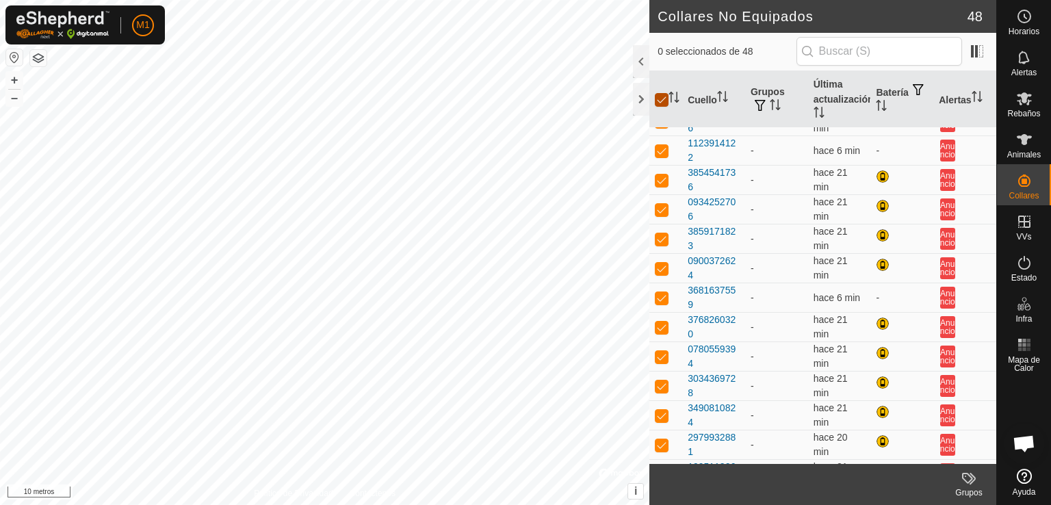
checkbox input "false"
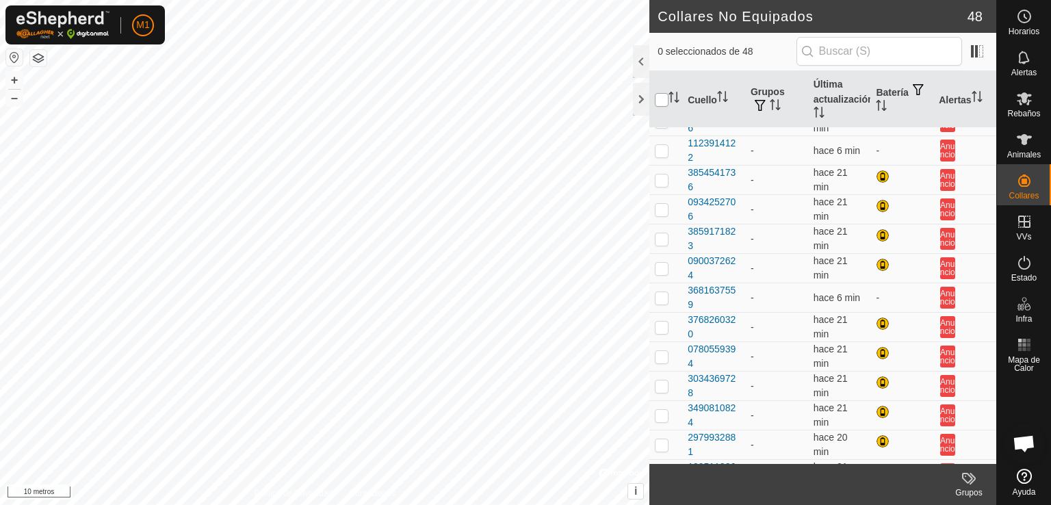
click at [665, 94] on input "checkbox" at bounding box center [662, 100] width 14 height 14
checkbox input "true"
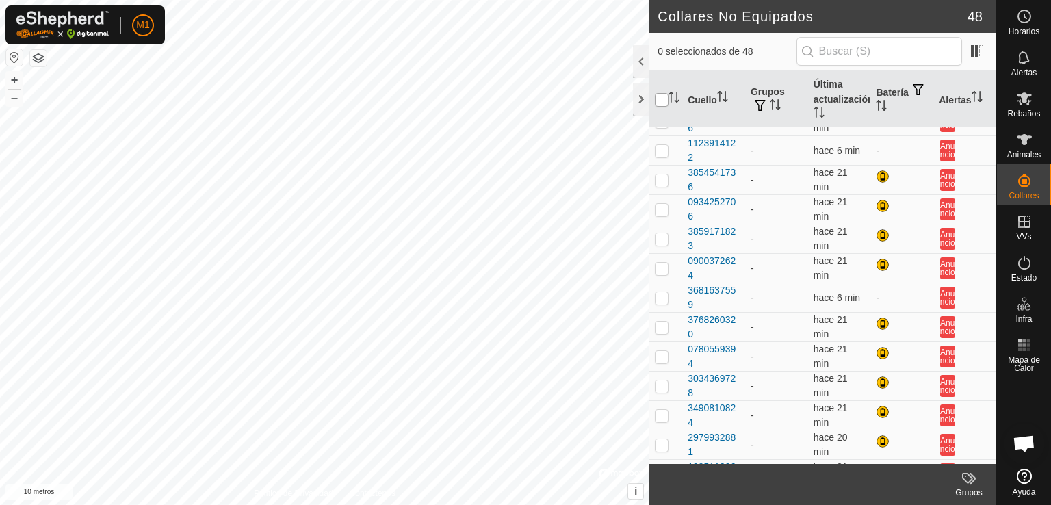
checkbox input "true"
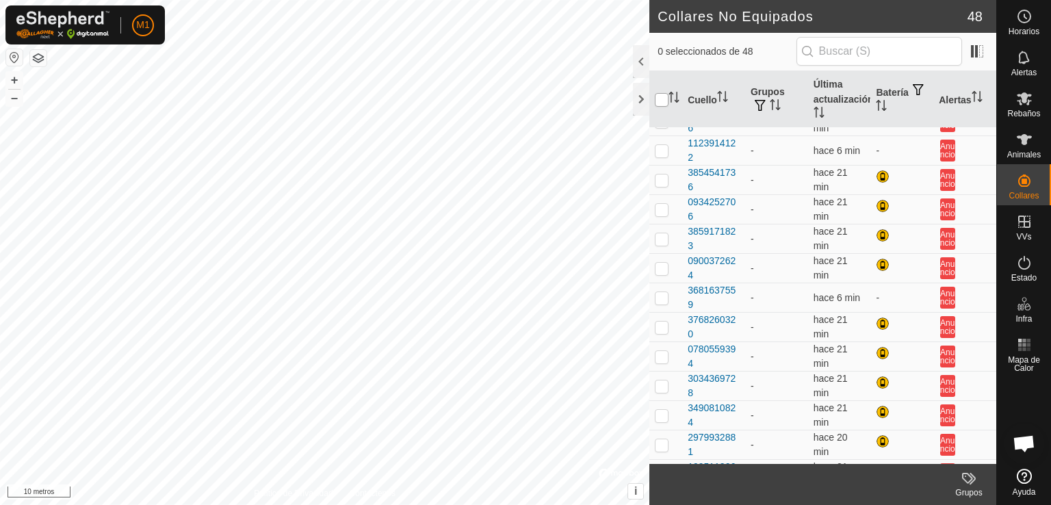
checkbox input "true"
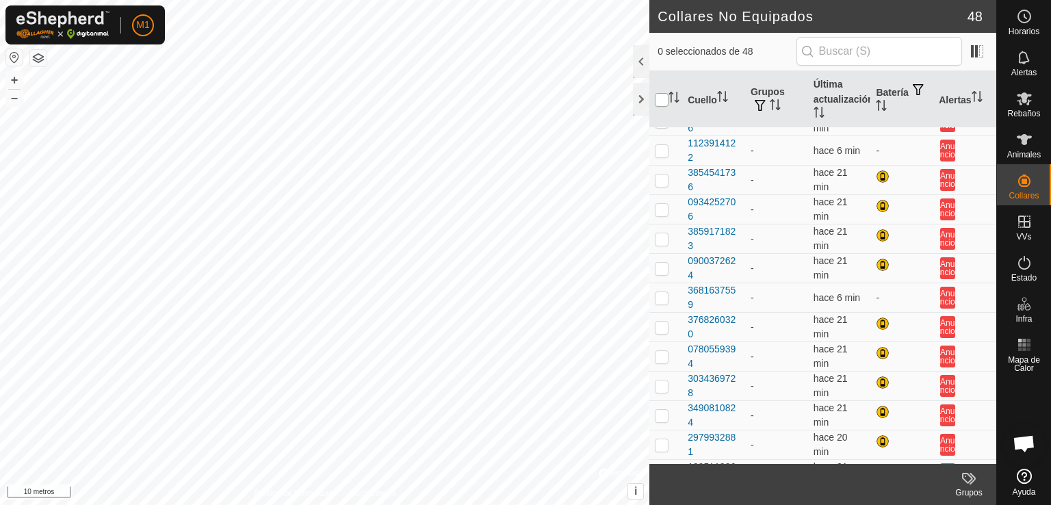
checkbox input "true"
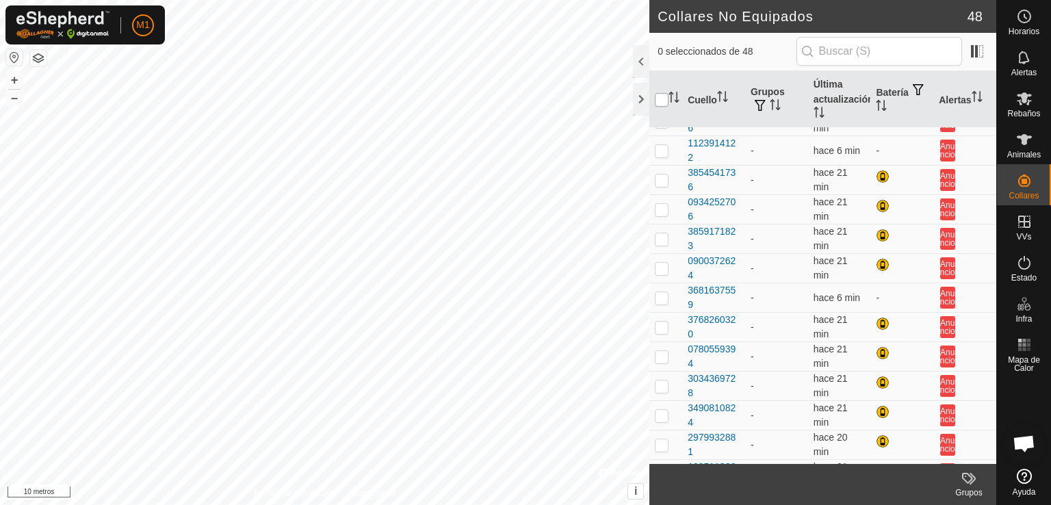
checkbox input "true"
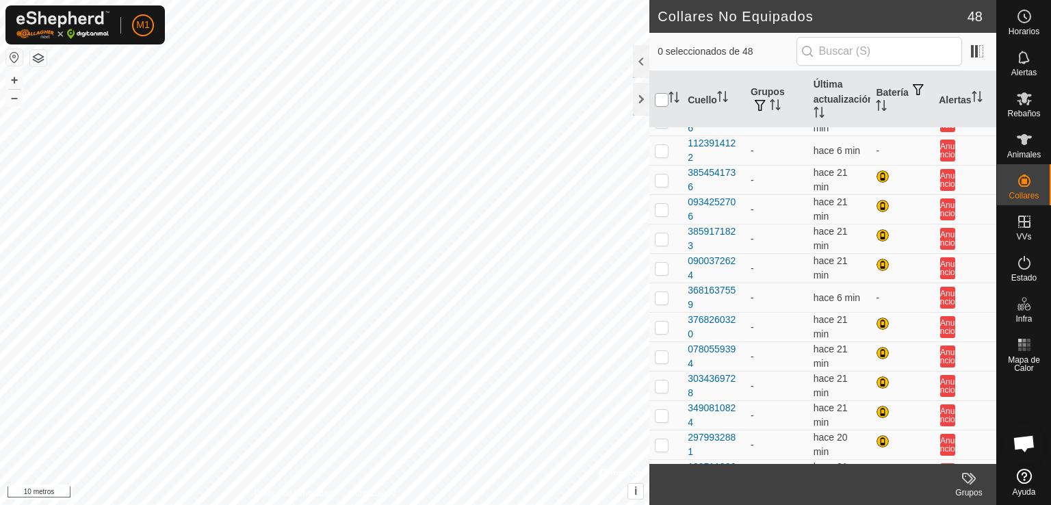
checkbox input "true"
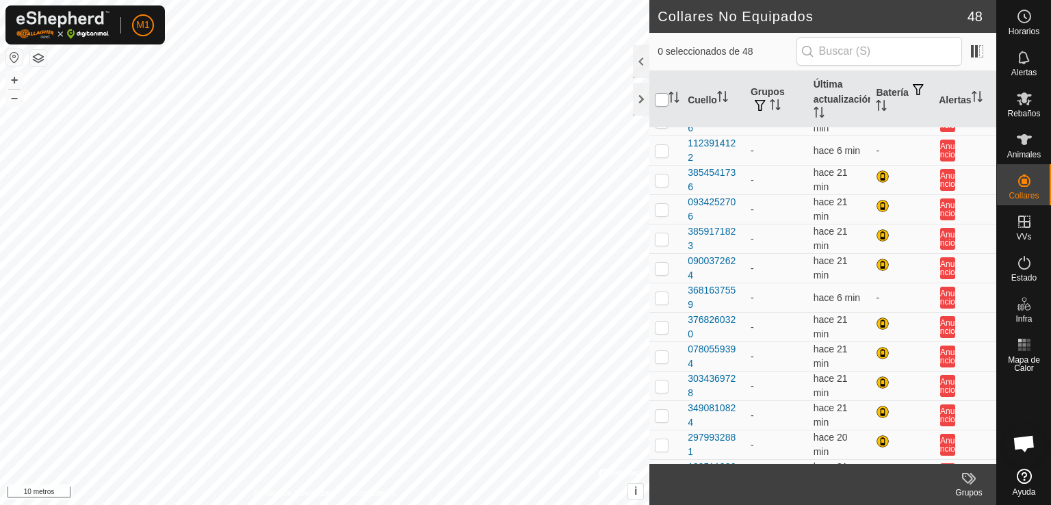
checkbox input "true"
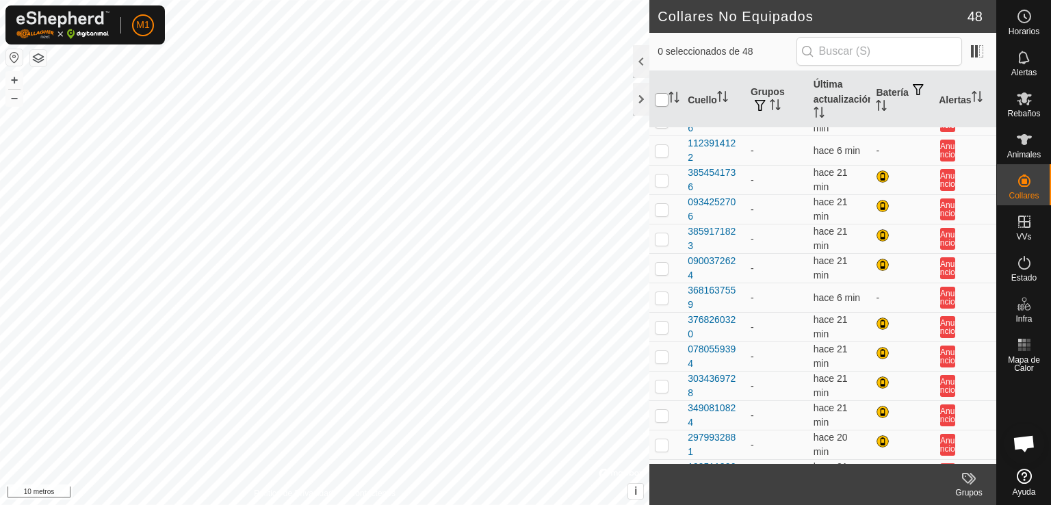
checkbox input "true"
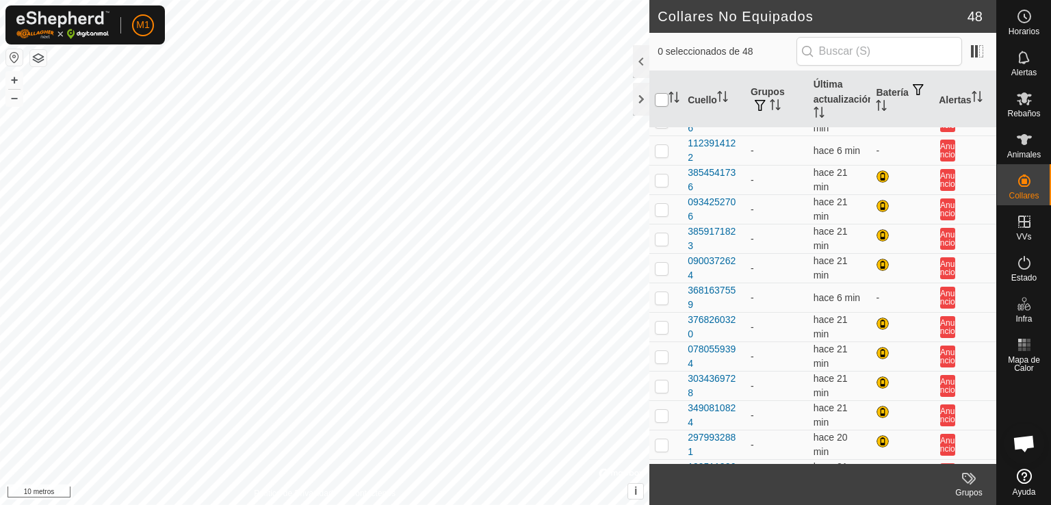
checkbox input "true"
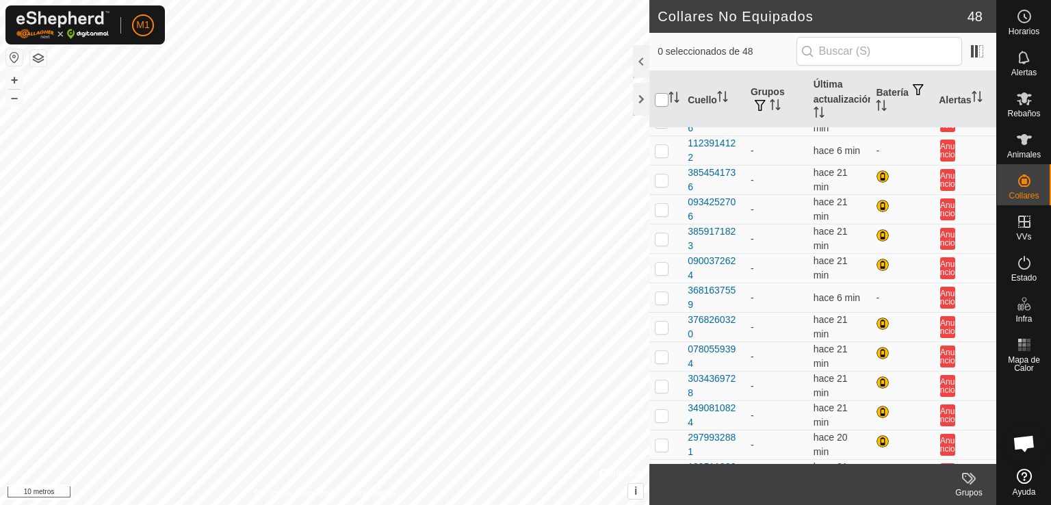
checkbox input "true"
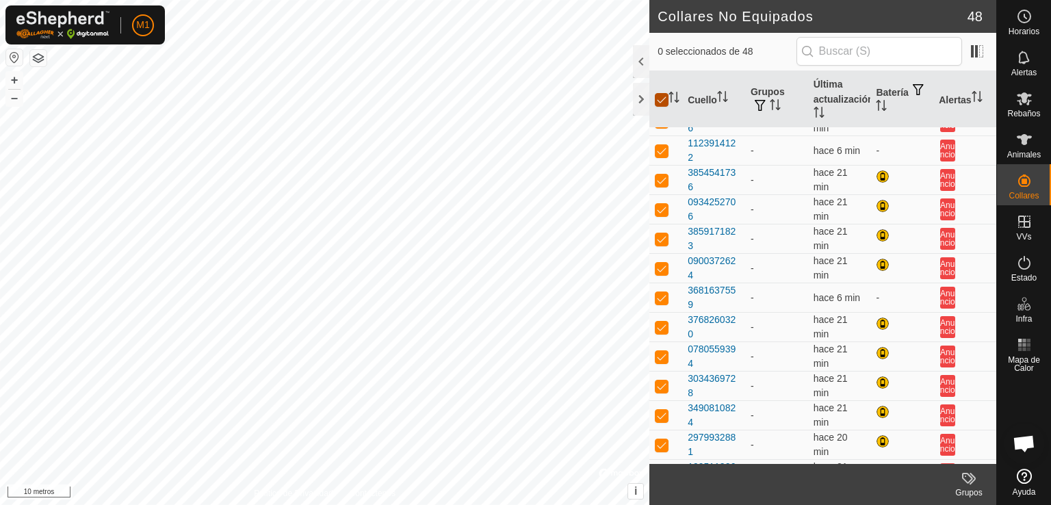
click at [665, 94] on input "checkbox" at bounding box center [662, 100] width 14 height 14
checkbox input "false"
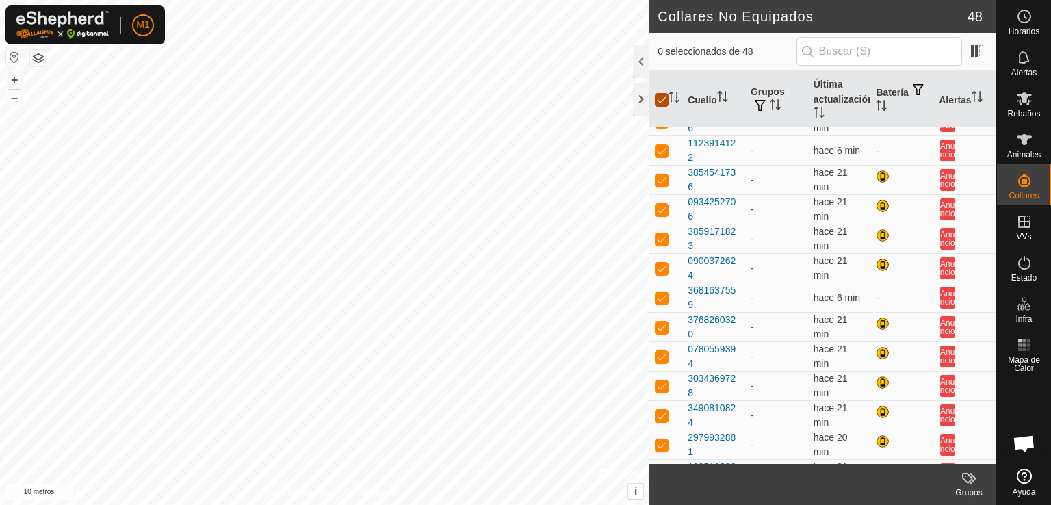
checkbox input "false"
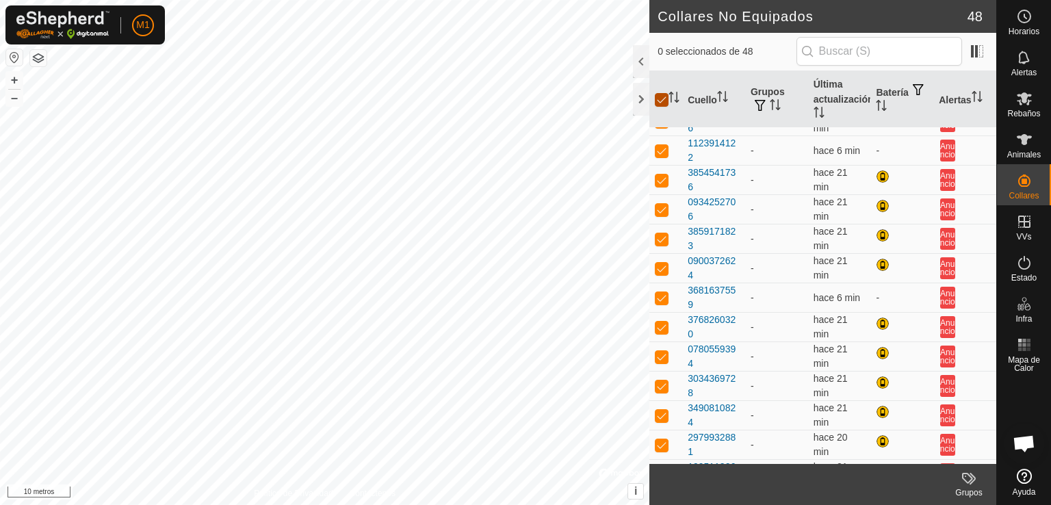
checkbox input "false"
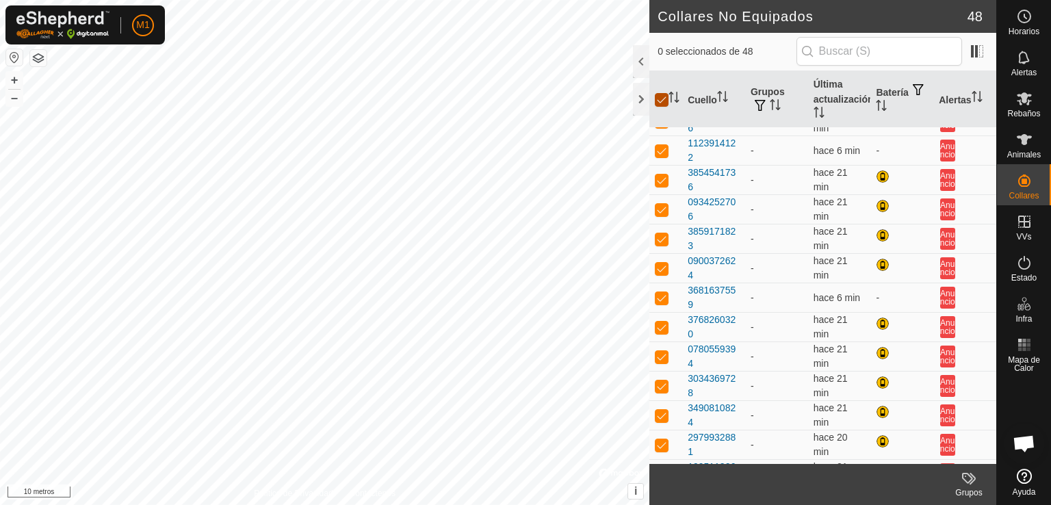
checkbox input "false"
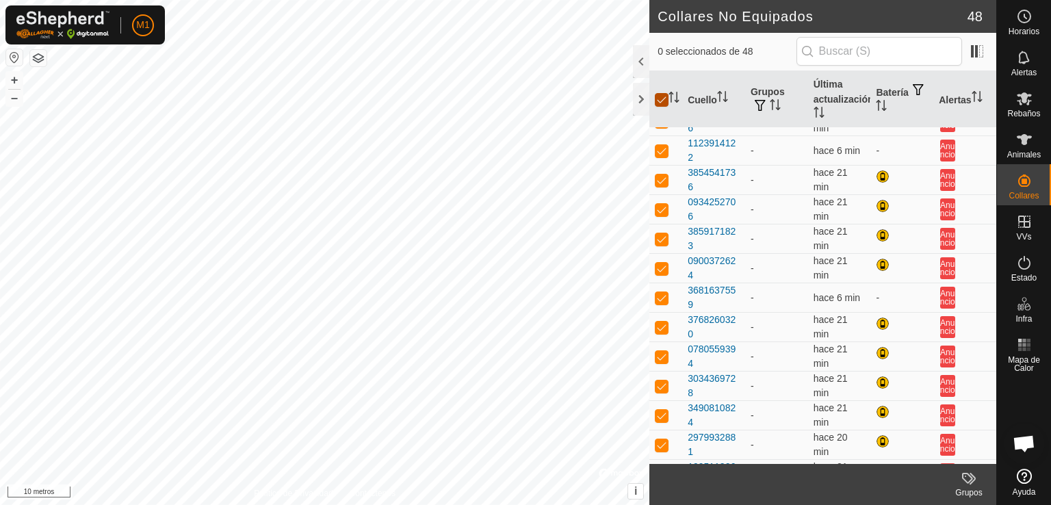
checkbox input "false"
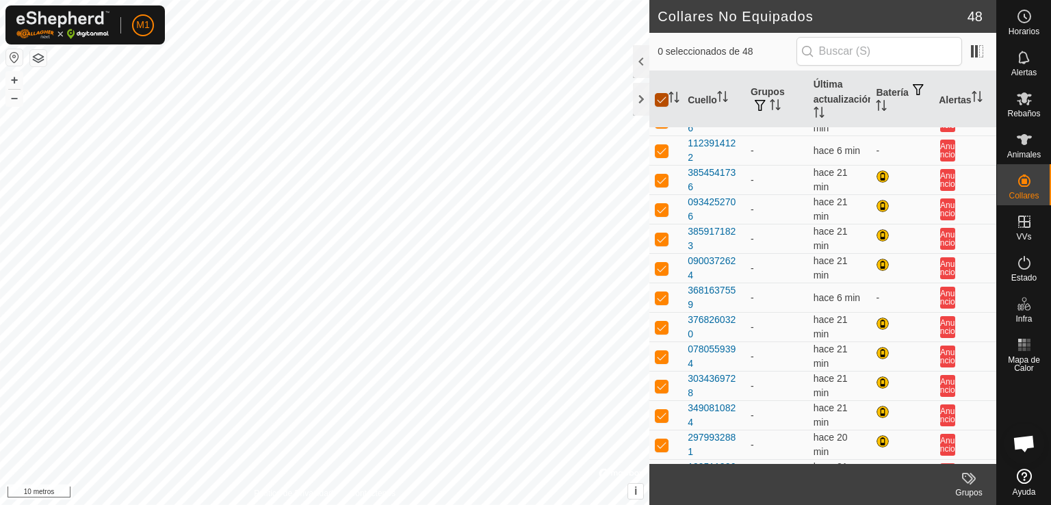
checkbox input "false"
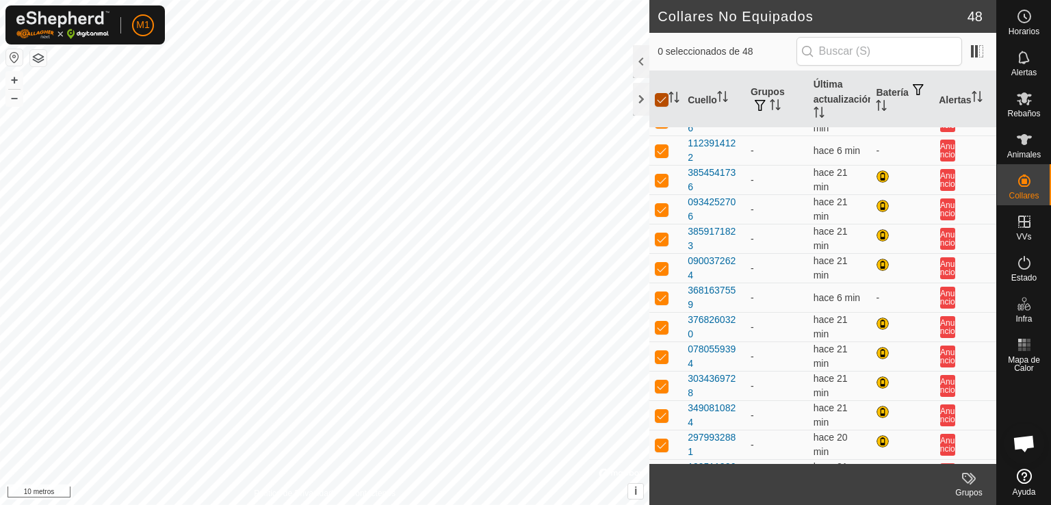
checkbox input "false"
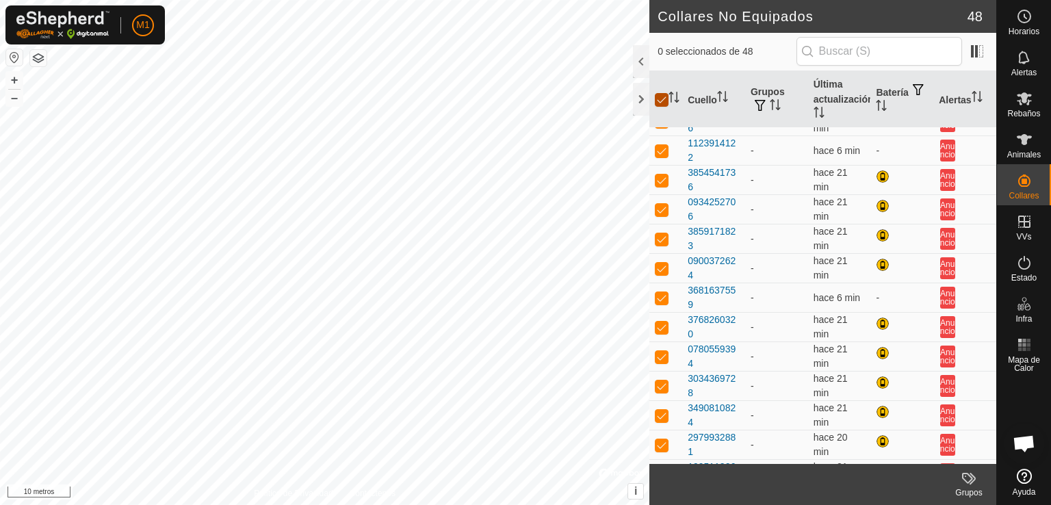
checkbox input "false"
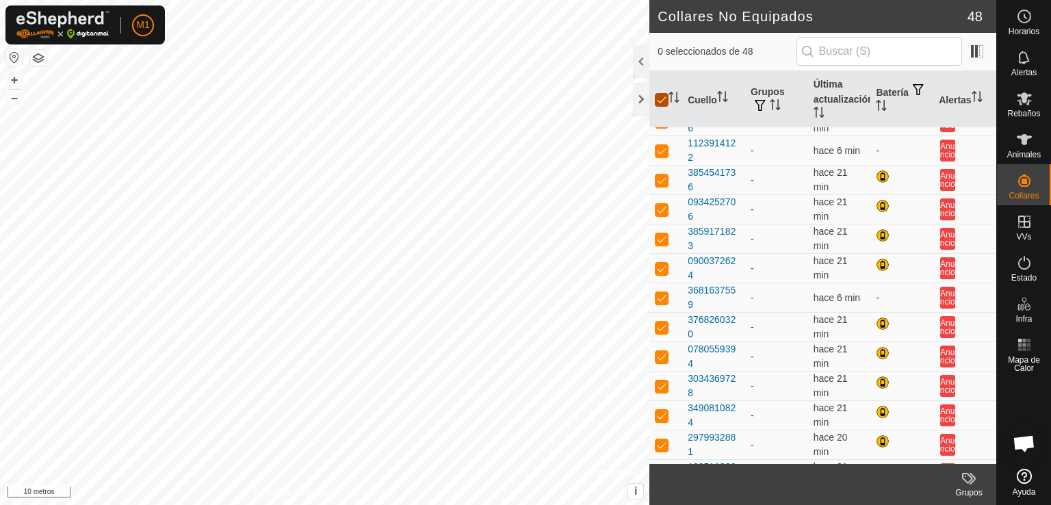
checkbox input "false"
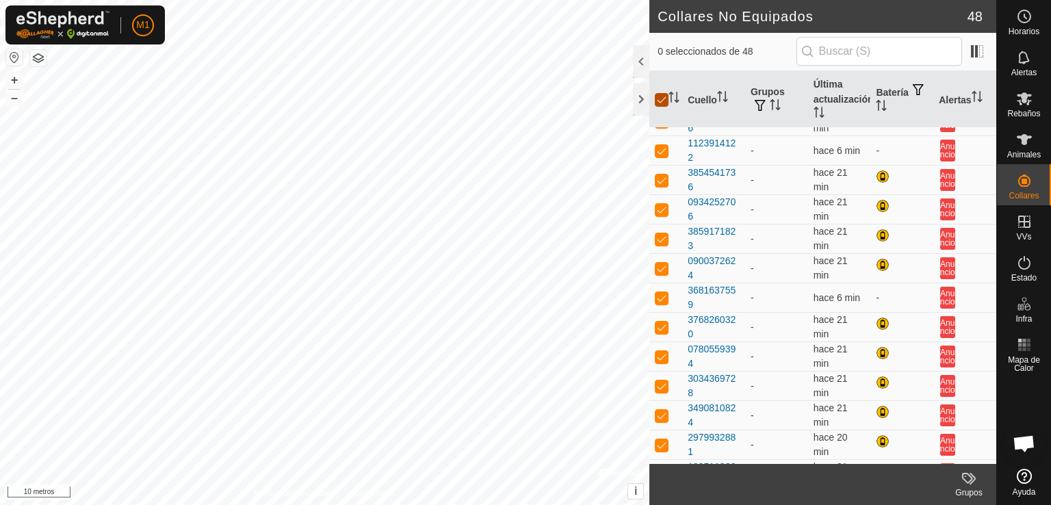
checkbox input "false"
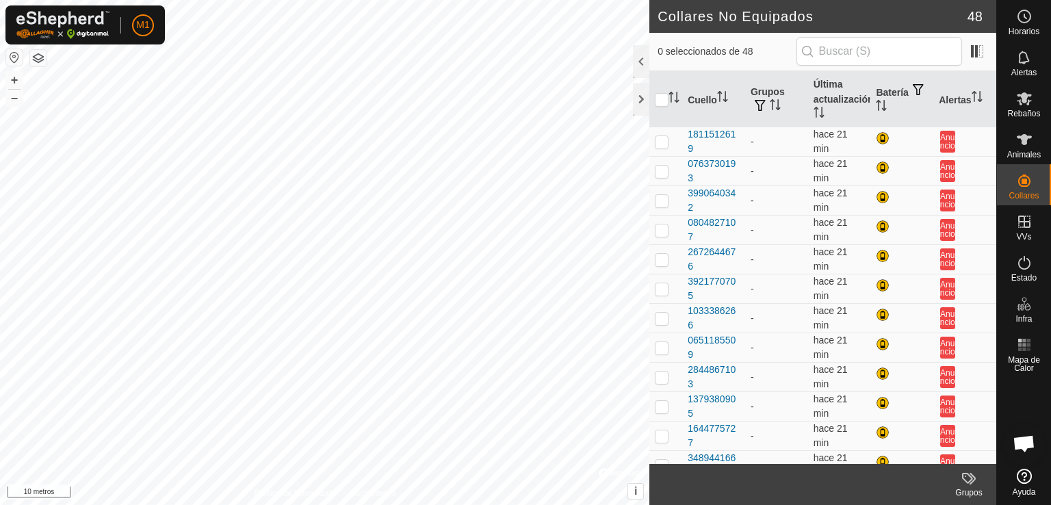
scroll to position [0, 0]
click at [671, 214] on tr "4122493983 - hace 20 min Anuncio" at bounding box center [823, 201] width 347 height 29
click at [693, 44] on div "Collares No Equipados 48 0 seleccionados de 48 [PERSON_NAME] Grupos Última actu…" at bounding box center [498, 252] width 997 height 505
click at [646, 62] on div at bounding box center [641, 61] width 16 height 33
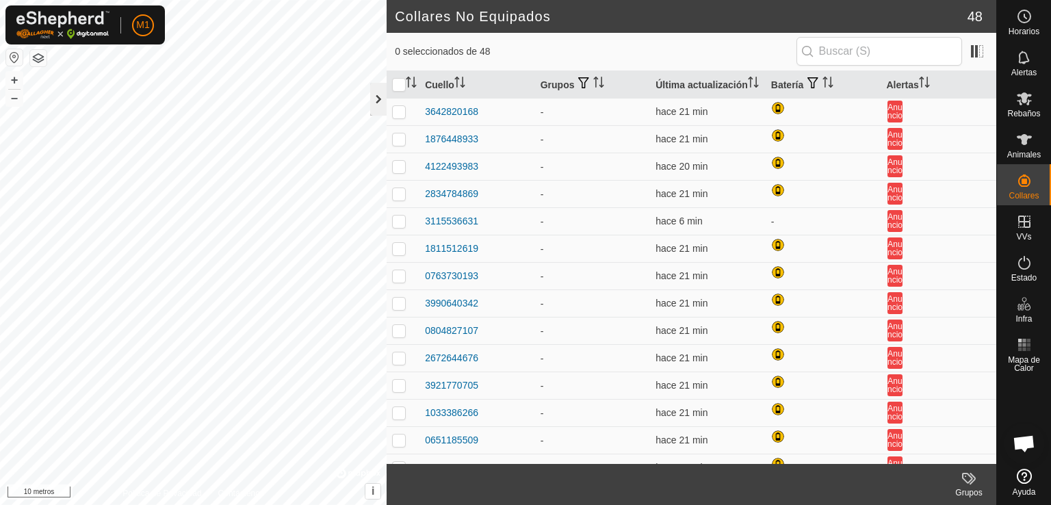
click at [377, 99] on div at bounding box center [378, 99] width 16 height 33
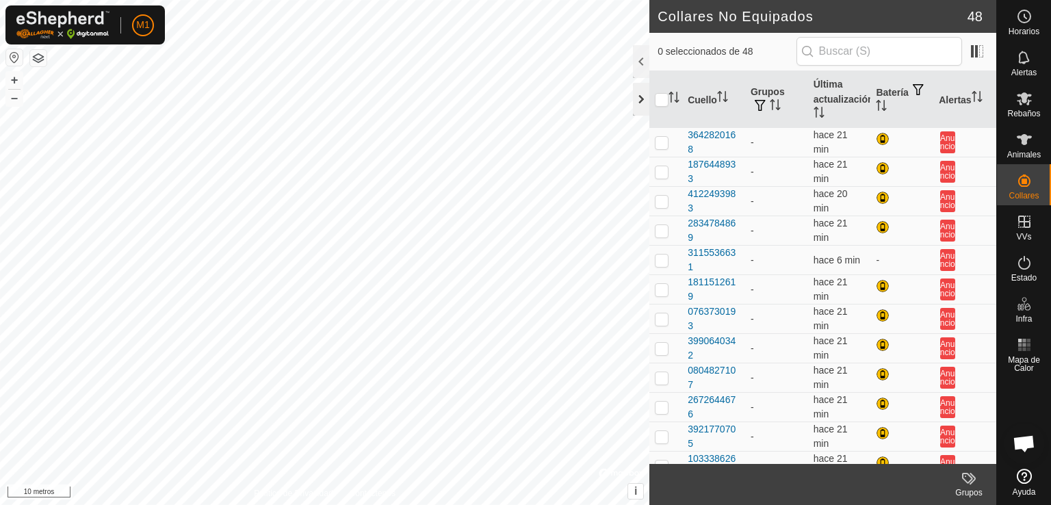
click at [638, 99] on div at bounding box center [641, 99] width 16 height 33
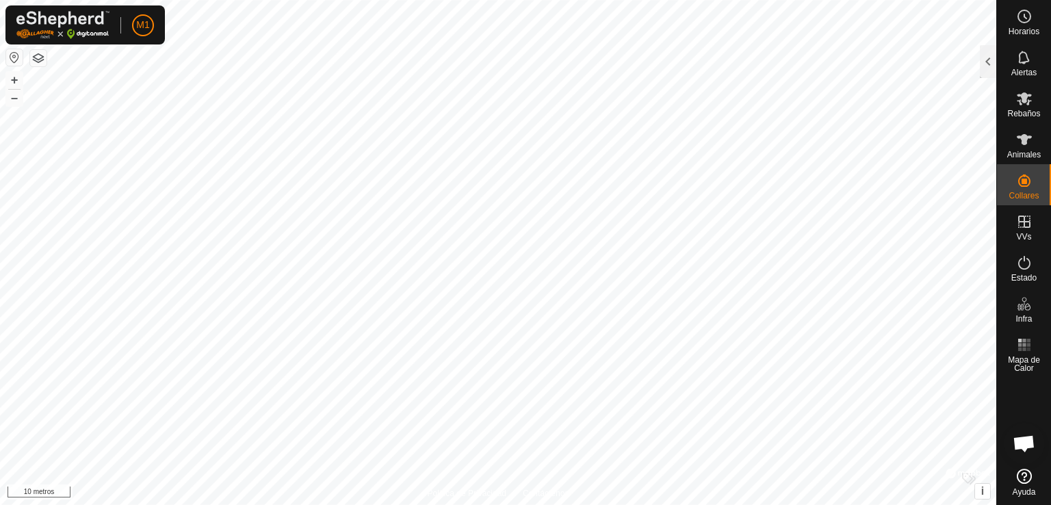
click at [17, 58] on button "button" at bounding box center [14, 57] width 16 height 16
click at [21, 98] on button "–" at bounding box center [14, 98] width 16 height 16
click at [554, 140] on div "4122493983 - + – ⇧ i © Mapbox , © OpenStreetMap , Mejorar este mapa 5 km" at bounding box center [498, 252] width 997 height 505
